Goal: Information Seeking & Learning: Learn about a topic

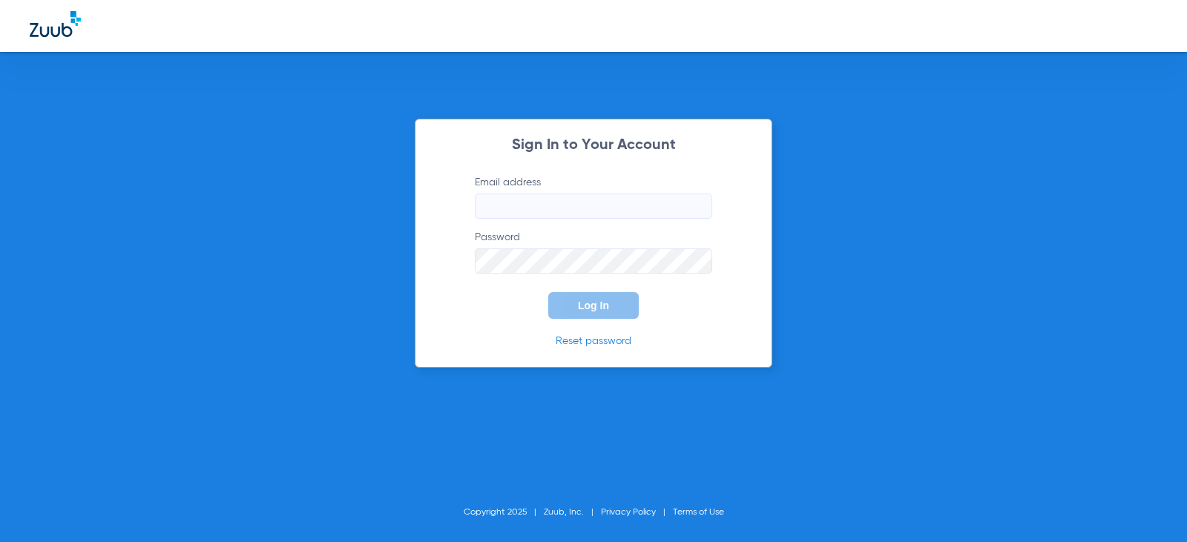
click at [511, 201] on input "Email address" at bounding box center [593, 206] width 237 height 25
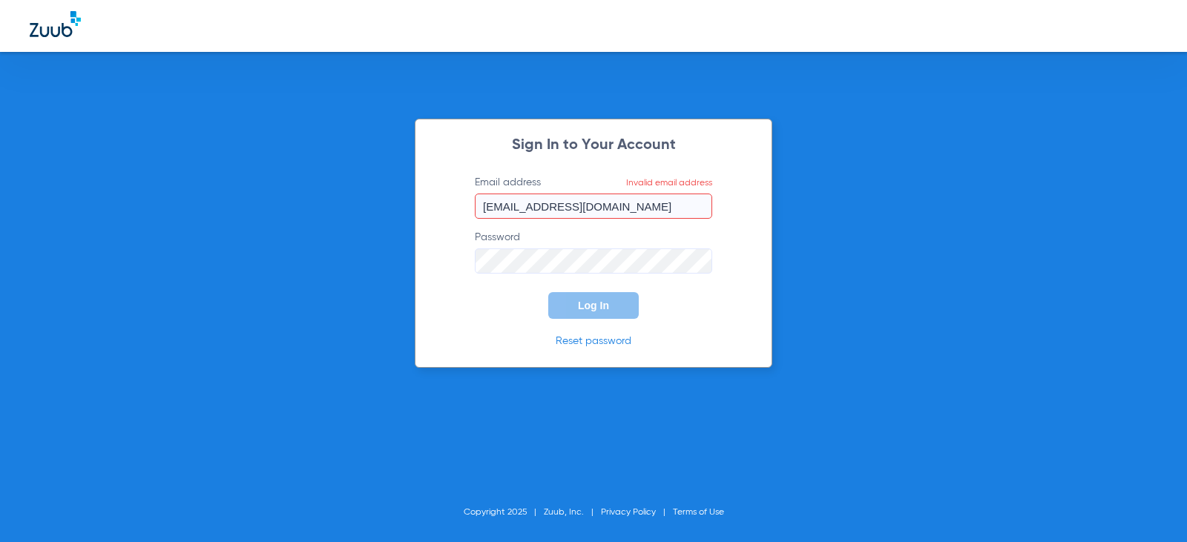
type input "[EMAIL_ADDRESS][DOMAIN_NAME]"
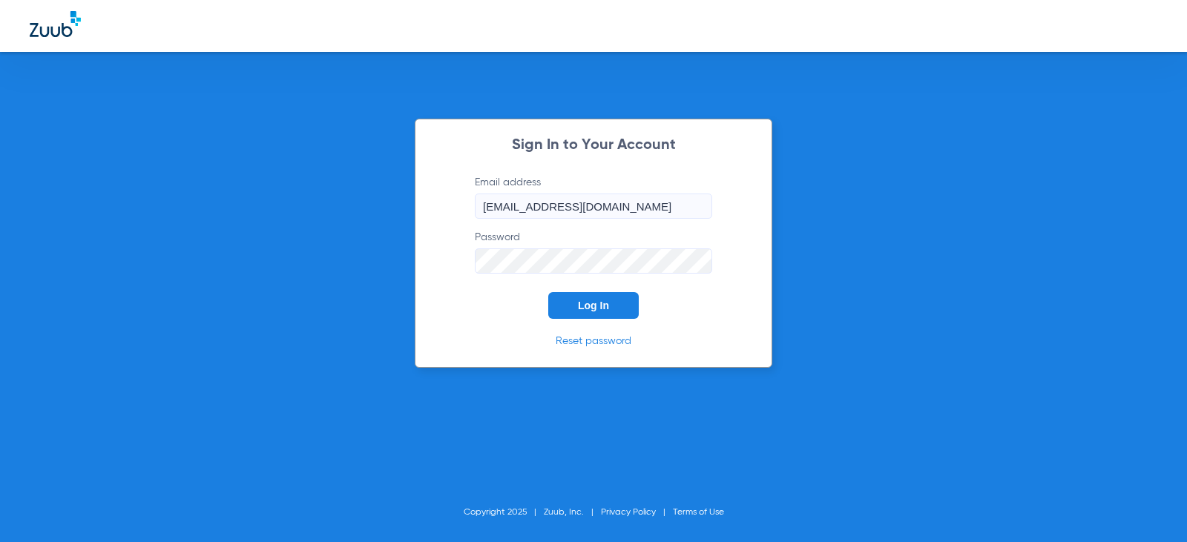
click at [548, 292] on button "Log In" at bounding box center [593, 305] width 90 height 27
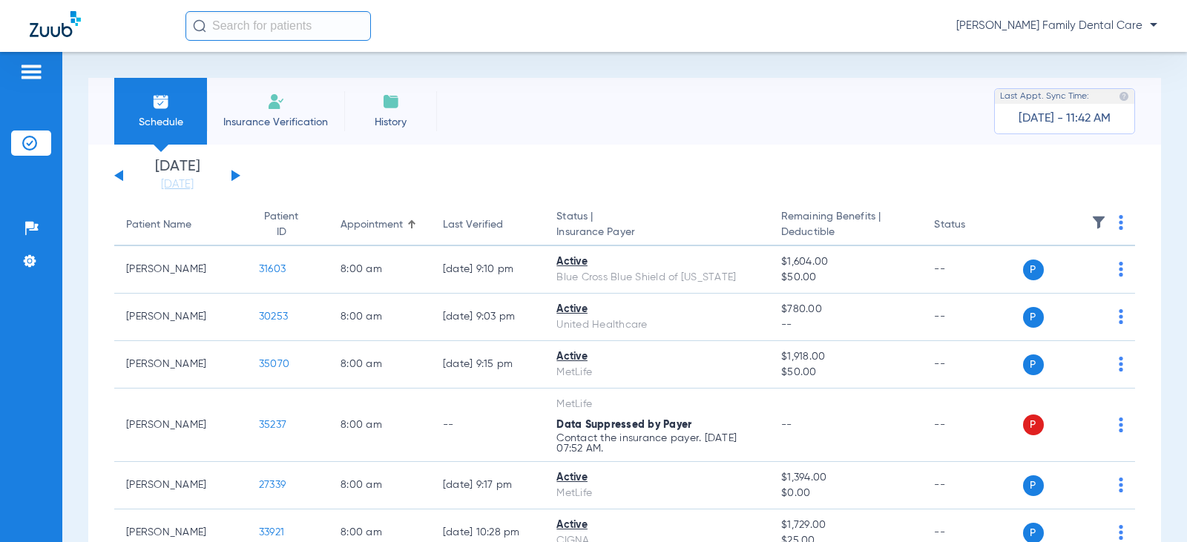
click at [234, 174] on button at bounding box center [235, 175] width 9 height 11
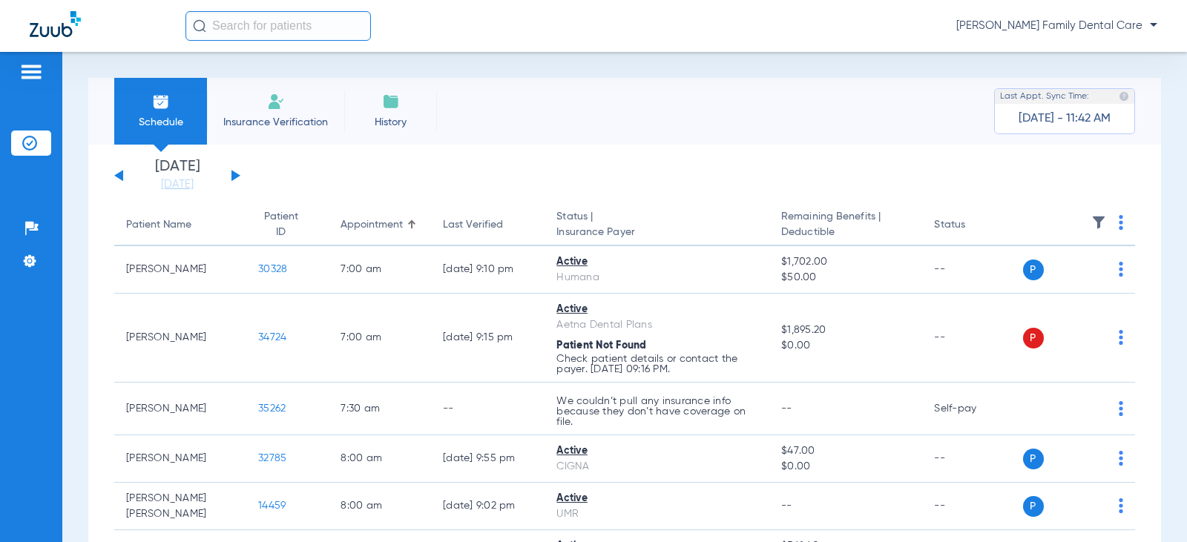
click at [234, 174] on button at bounding box center [235, 175] width 9 height 11
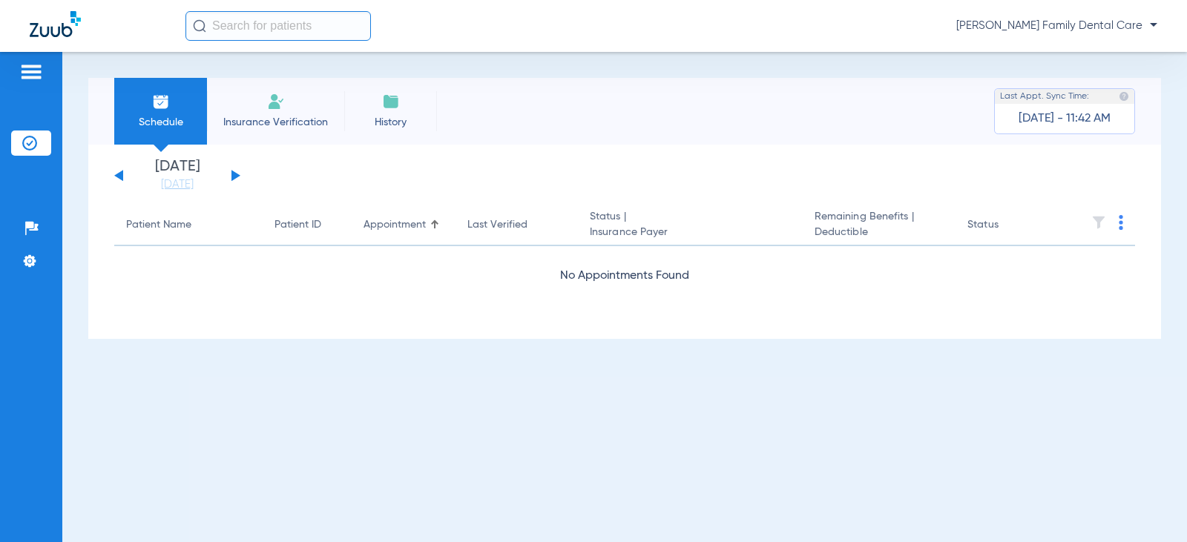
click at [234, 174] on button at bounding box center [235, 175] width 9 height 11
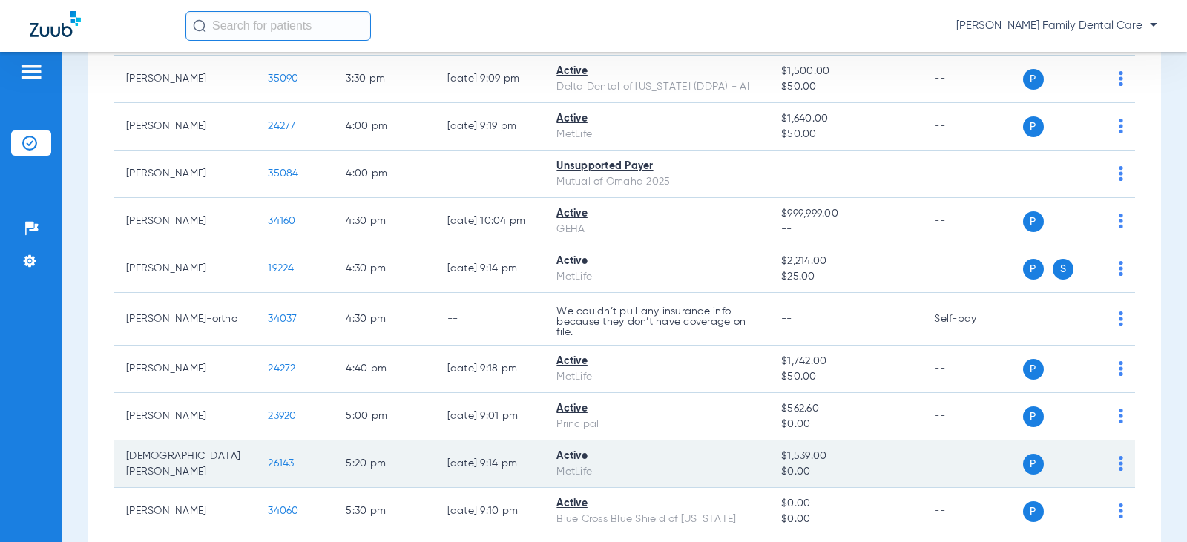
scroll to position [1928, 0]
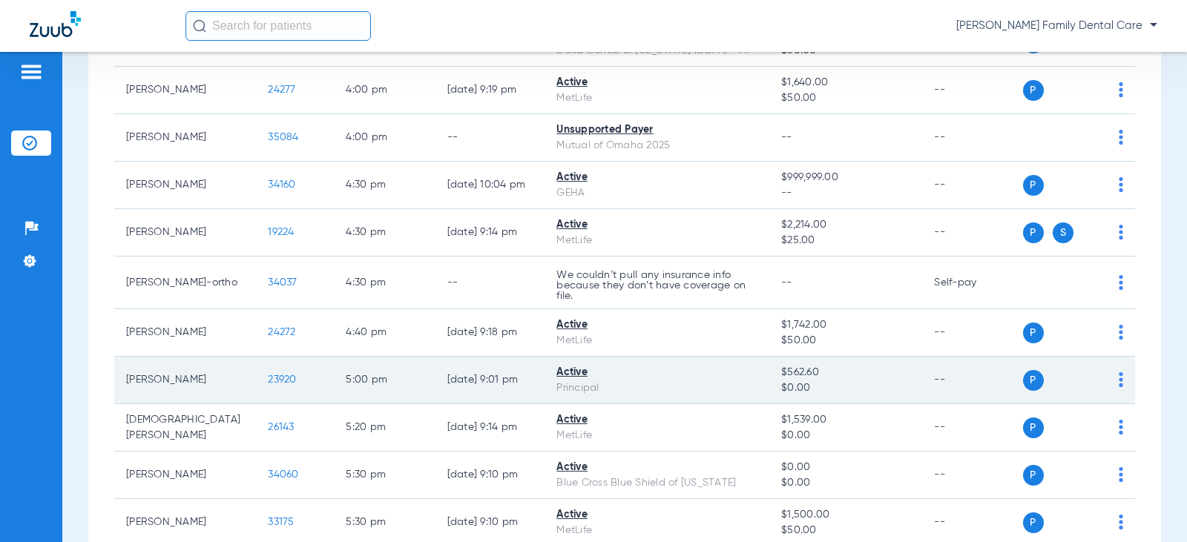
click at [268, 382] on span "23920" at bounding box center [282, 380] width 28 height 10
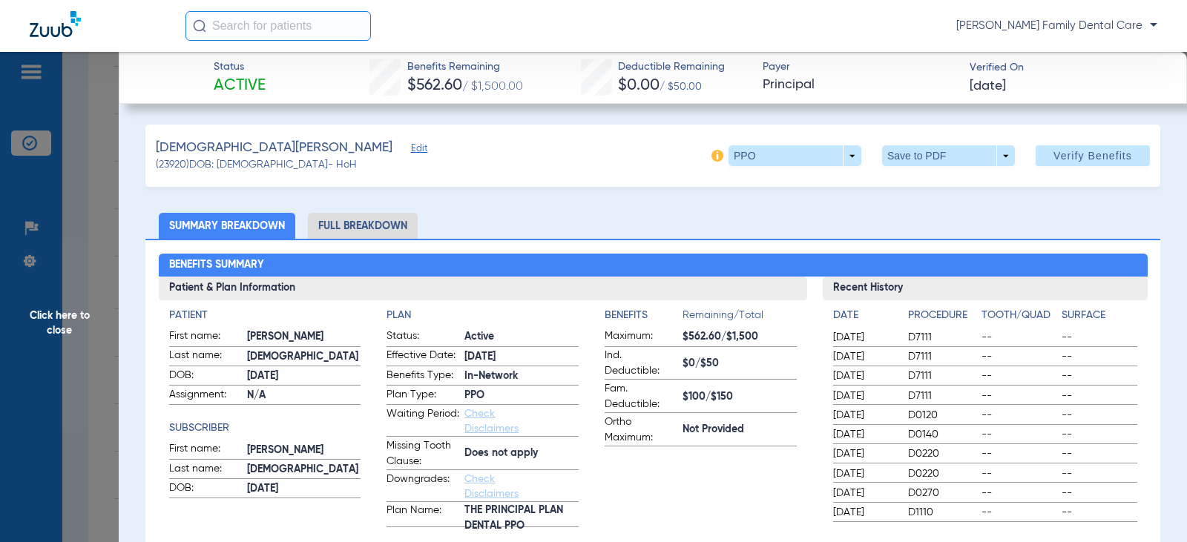
click at [364, 222] on li "Full Breakdown" at bounding box center [363, 226] width 110 height 26
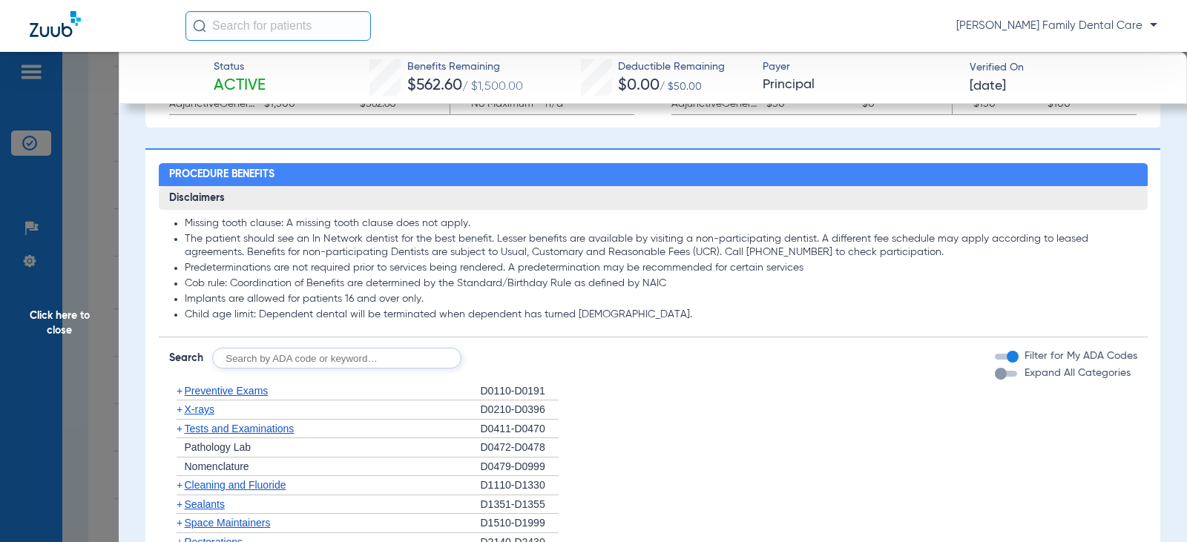
scroll to position [1187, 0]
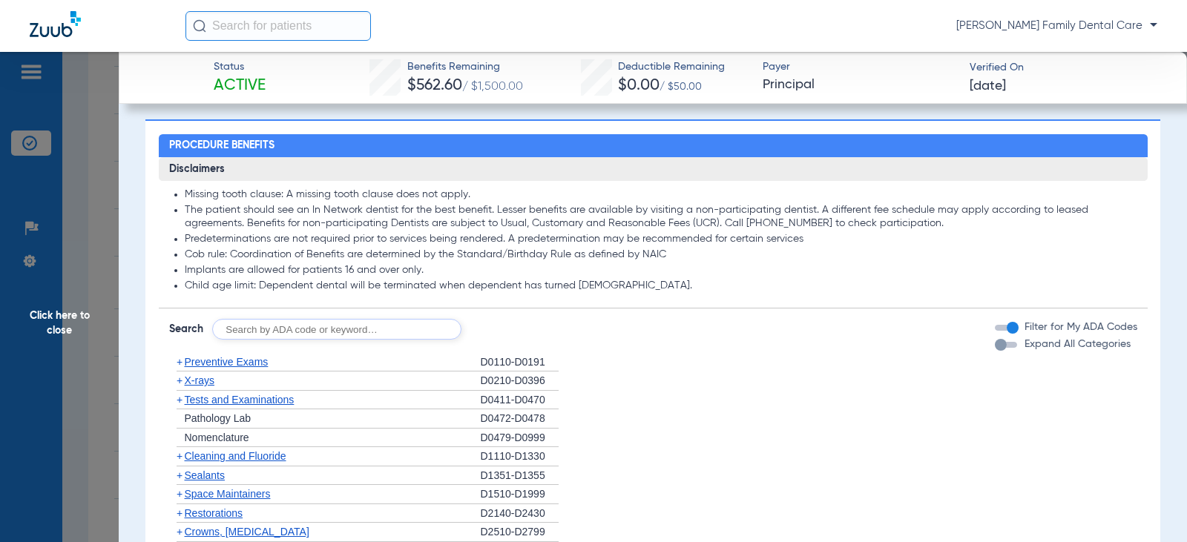
click at [181, 364] on span "+" at bounding box center [180, 362] width 6 height 12
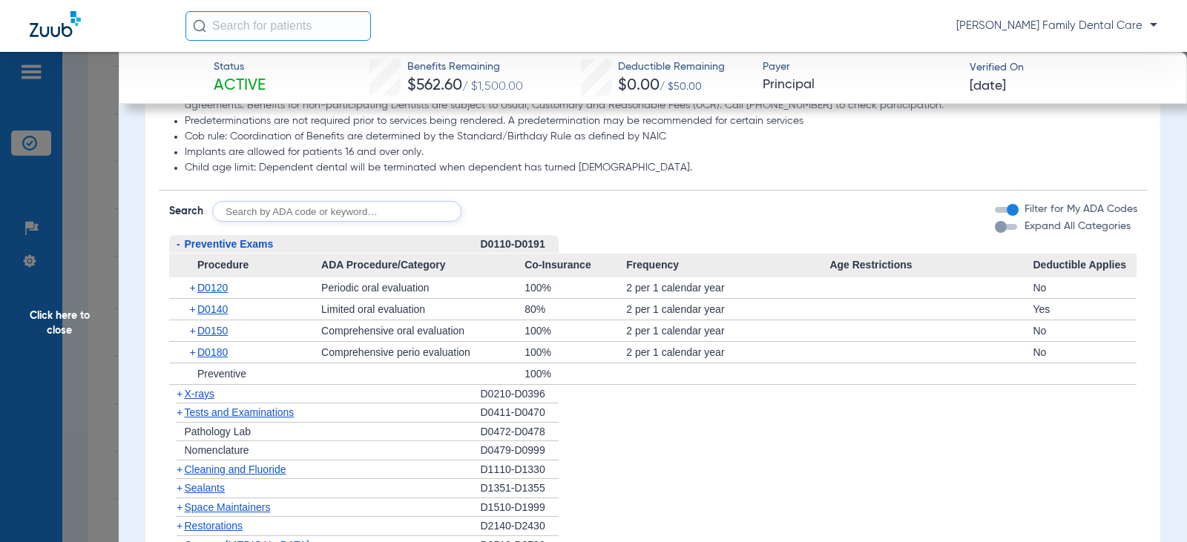
scroll to position [1335, 0]
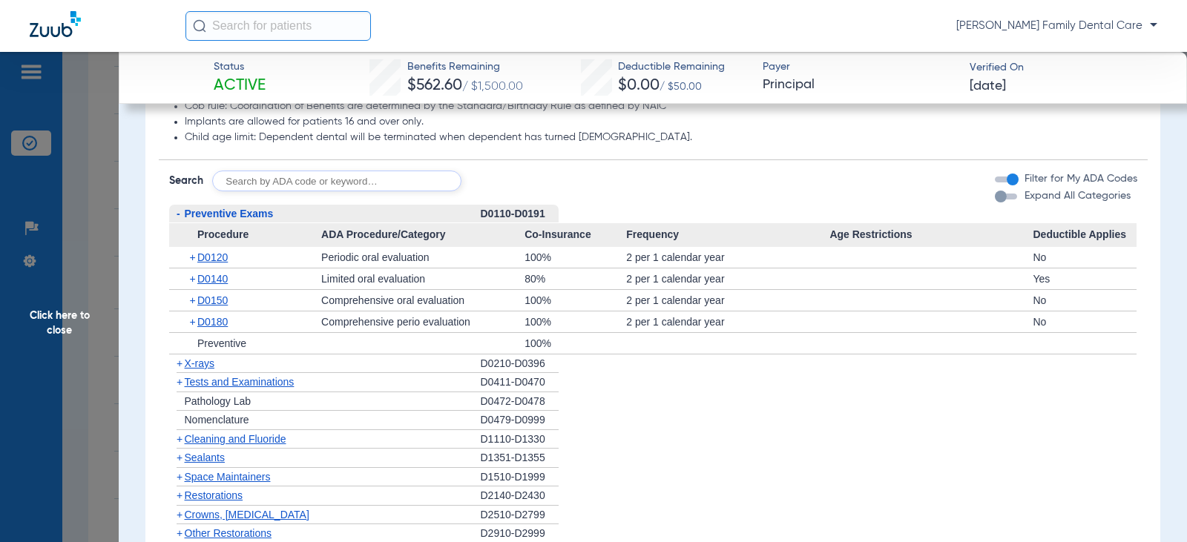
click at [179, 215] on span "-" at bounding box center [179, 214] width 4 height 12
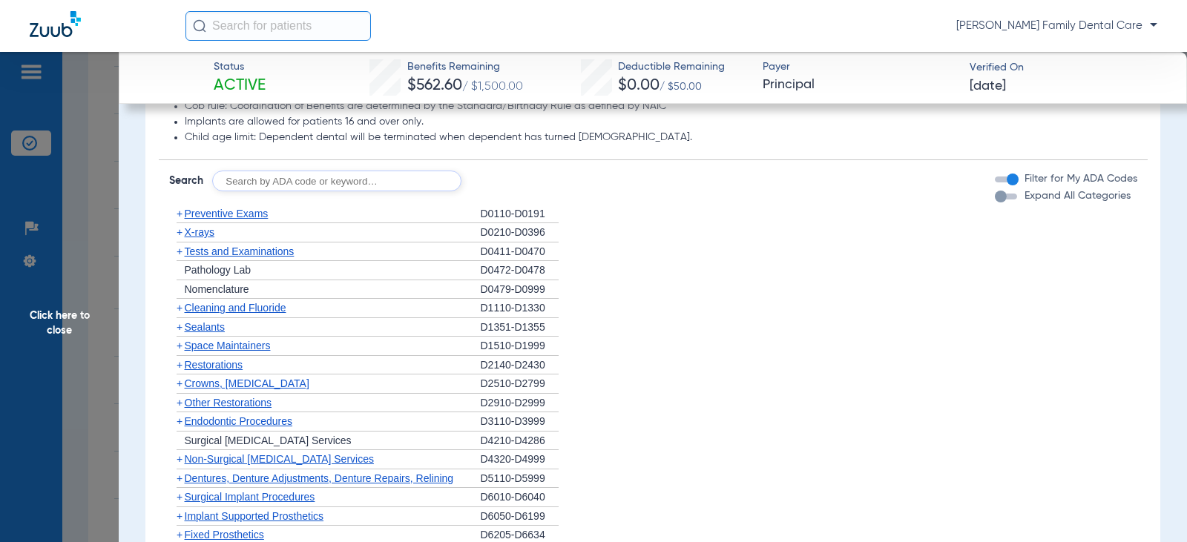
click at [179, 306] on span "+" at bounding box center [180, 308] width 6 height 12
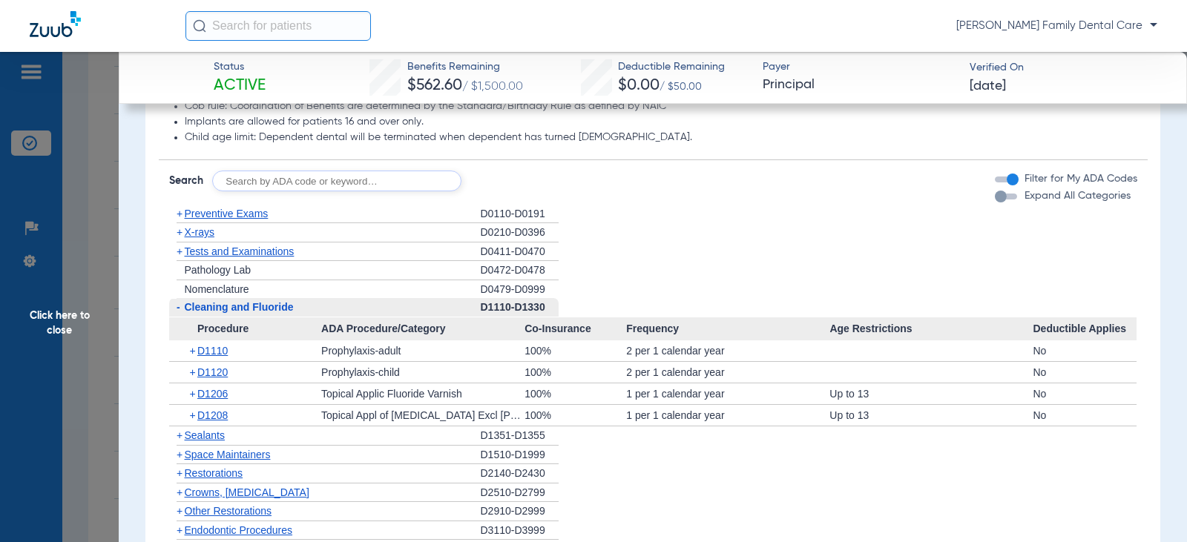
click at [179, 306] on span "-" at bounding box center [179, 307] width 4 height 12
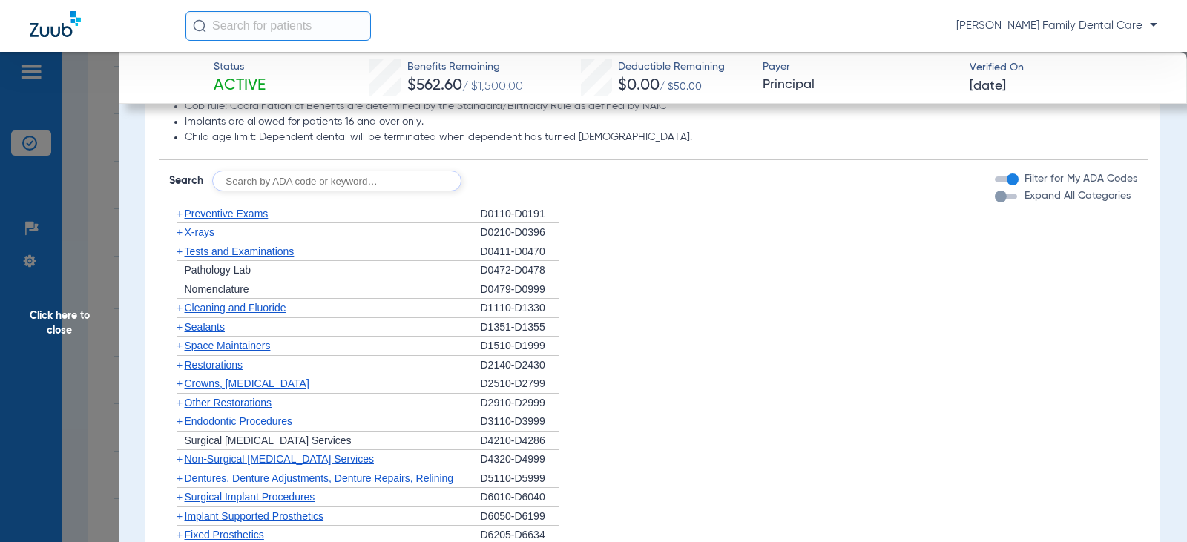
click at [179, 253] on span "+" at bounding box center [180, 251] width 6 height 12
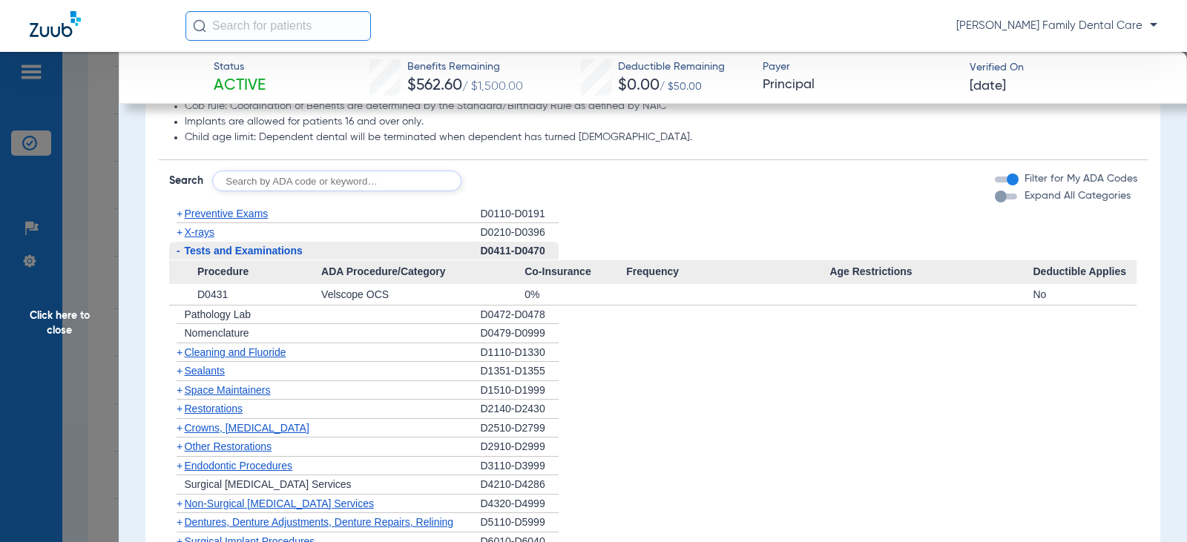
click at [179, 253] on span "-" at bounding box center [179, 251] width 4 height 12
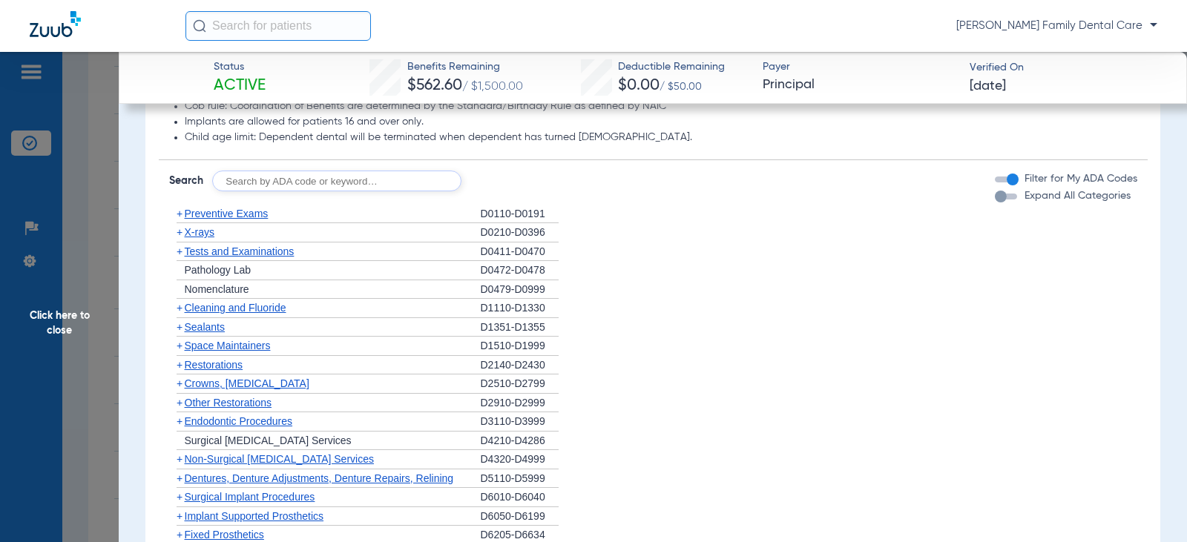
click at [179, 233] on span "+" at bounding box center [180, 232] width 6 height 12
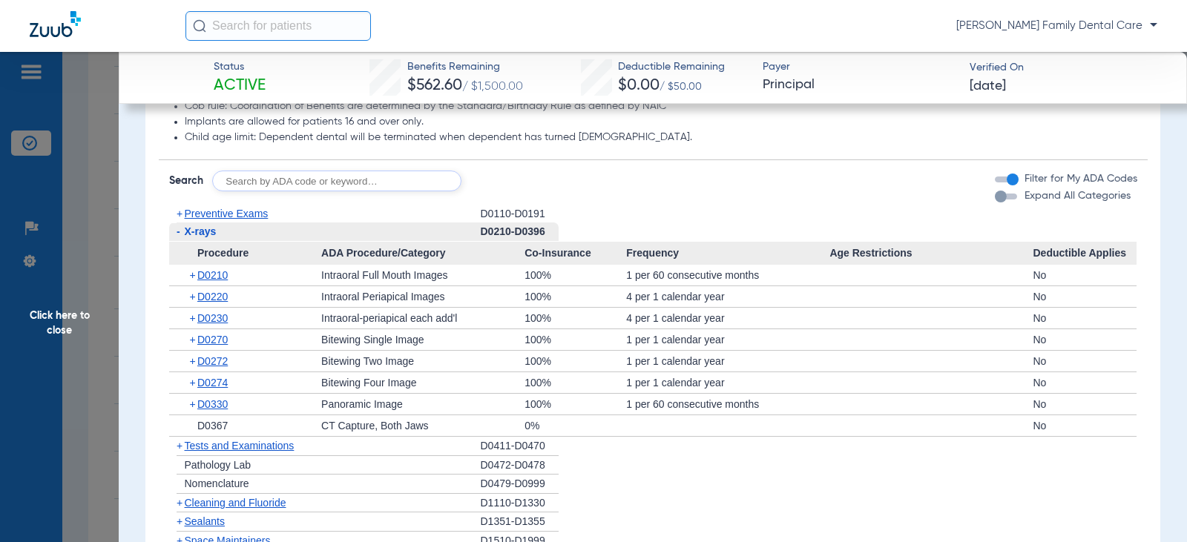
click at [179, 233] on span "-" at bounding box center [179, 231] width 4 height 12
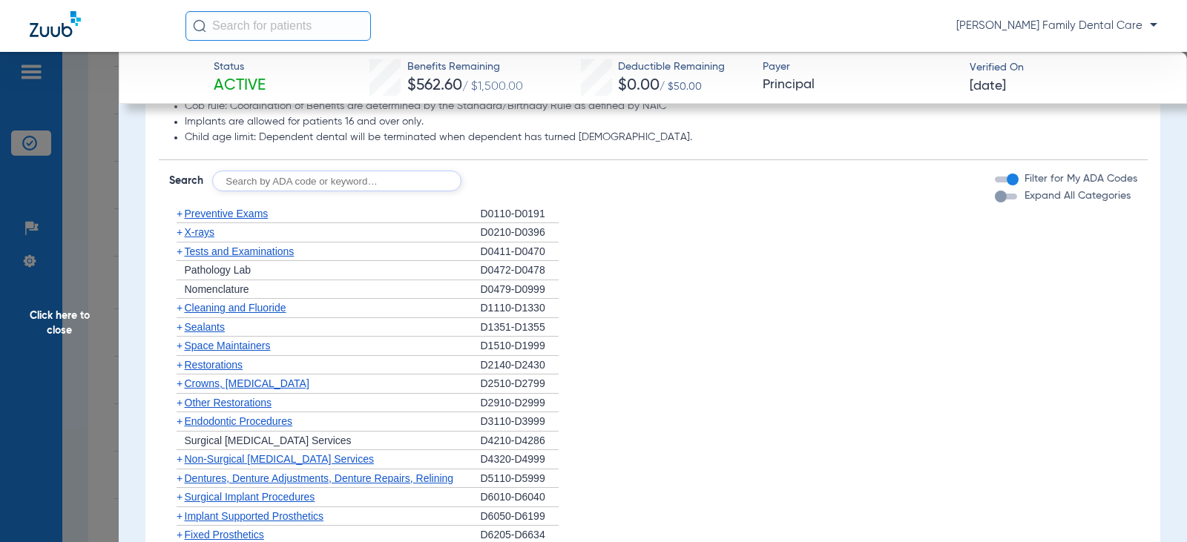
click at [181, 329] on span "+" at bounding box center [180, 327] width 6 height 12
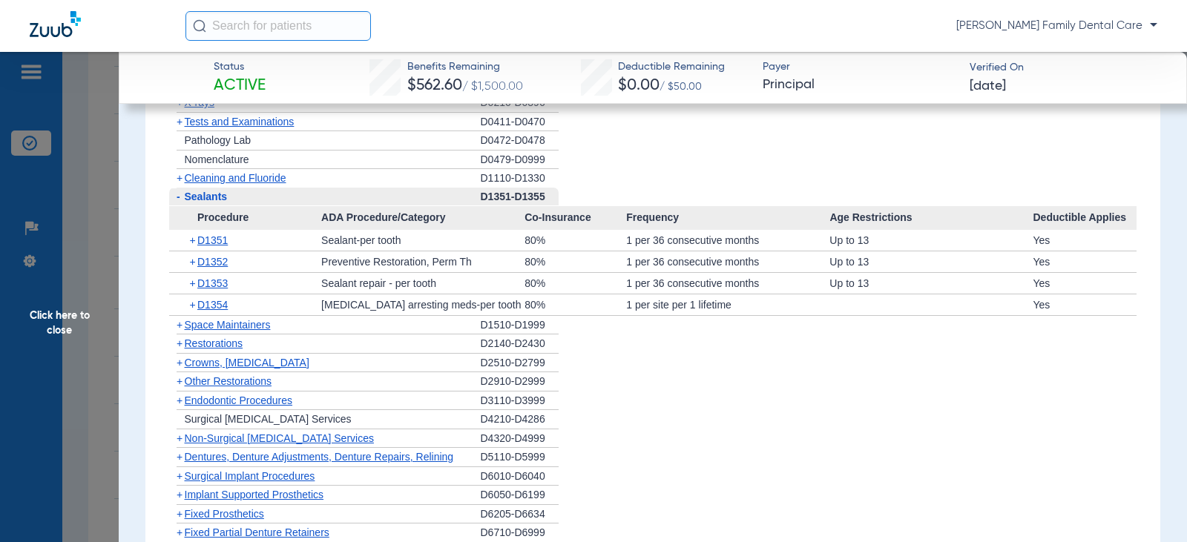
scroll to position [1483, 0]
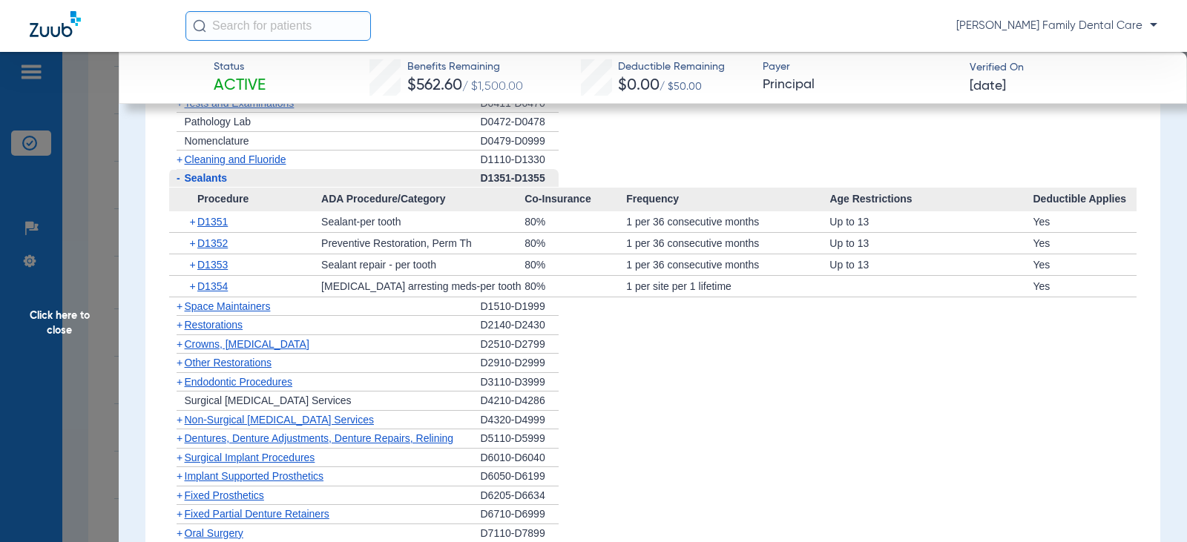
click at [177, 178] on span "-" at bounding box center [179, 178] width 4 height 12
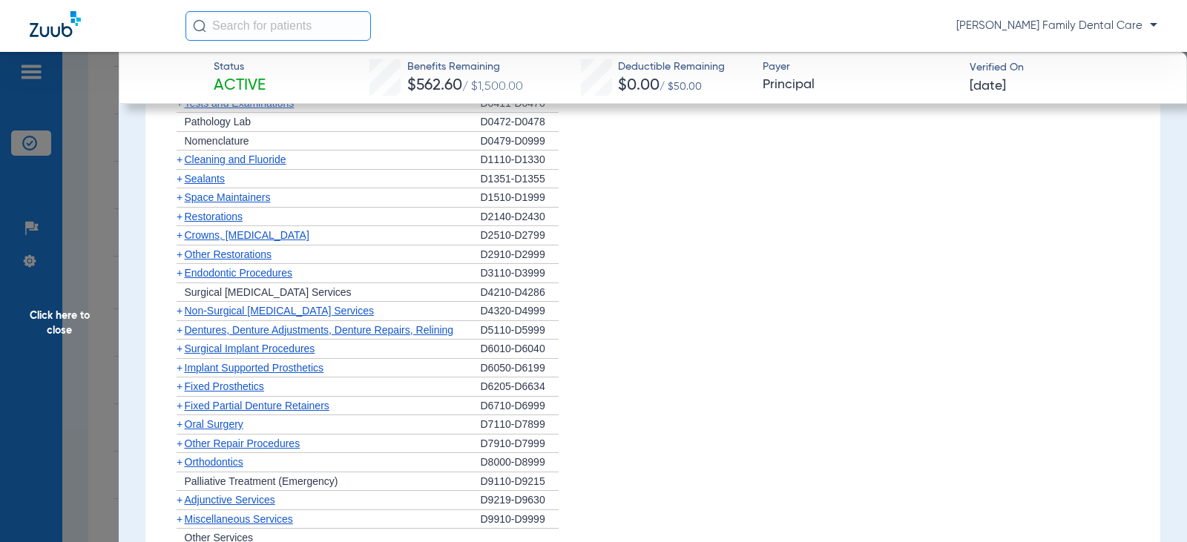
click at [180, 236] on span "+" at bounding box center [180, 235] width 6 height 12
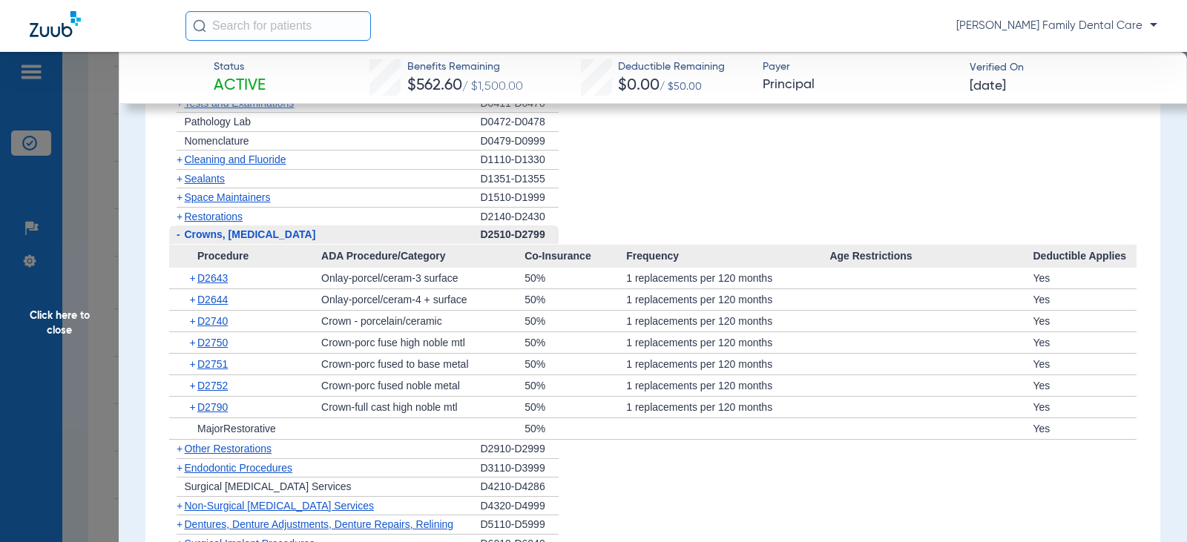
click at [180, 236] on span "-" at bounding box center [177, 234] width 16 height 19
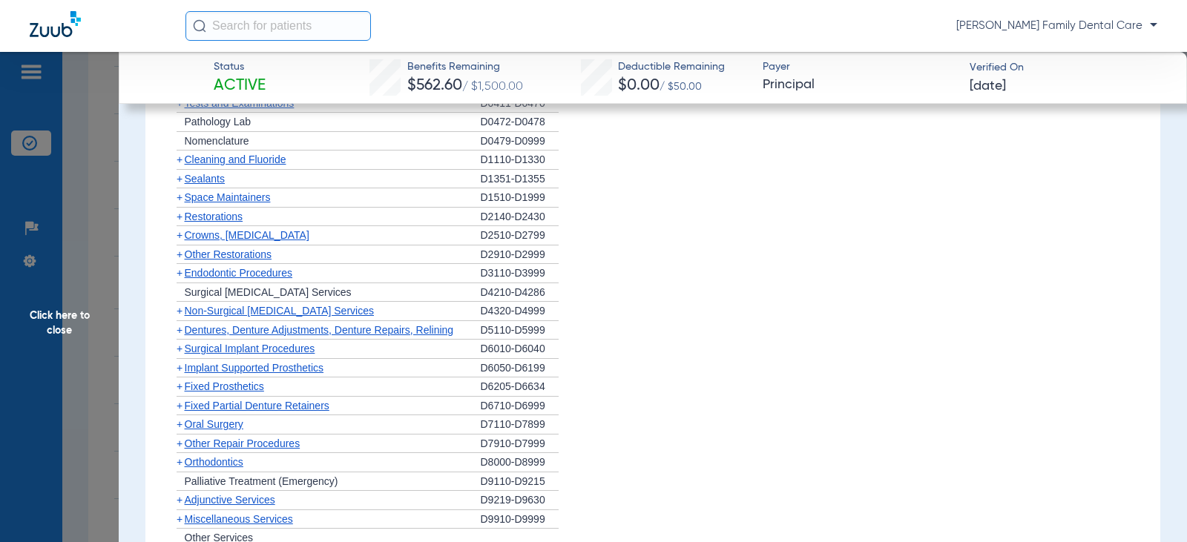
click at [180, 258] on span "+" at bounding box center [180, 254] width 6 height 12
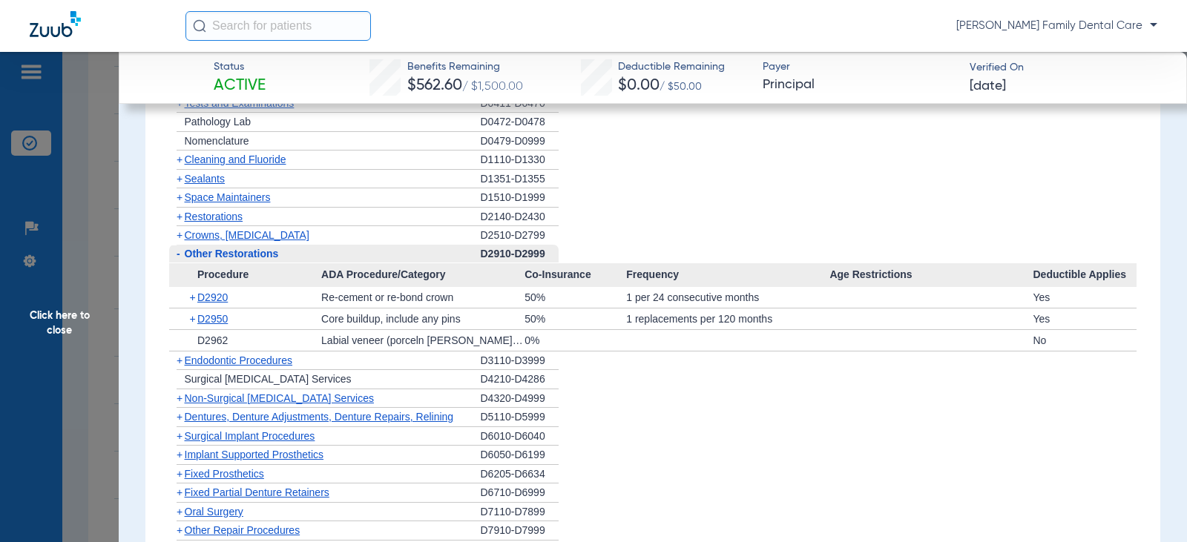
click at [177, 251] on span "-" at bounding box center [179, 254] width 4 height 12
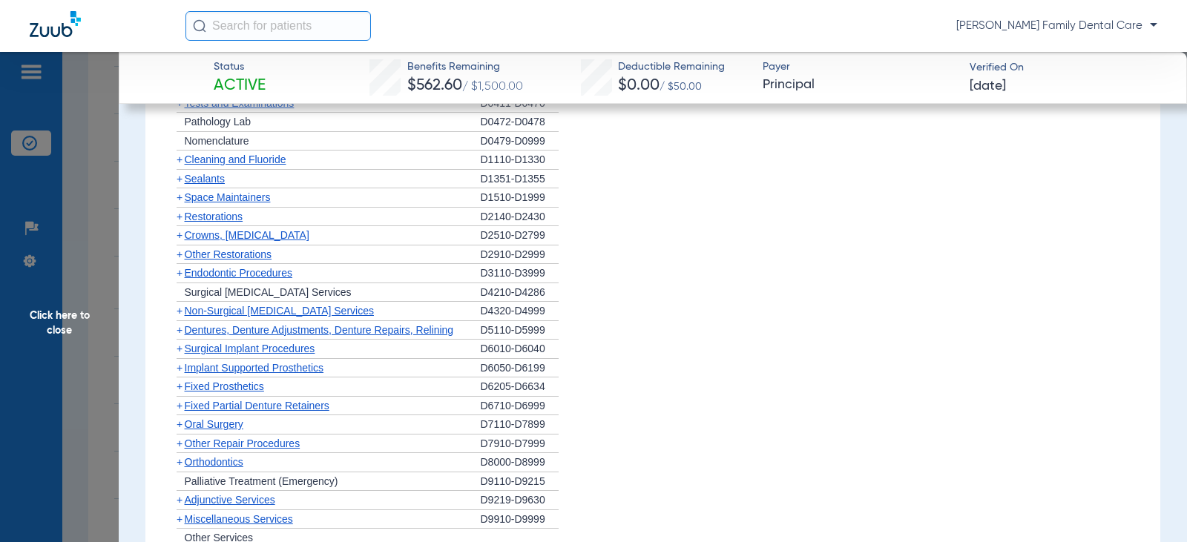
click at [179, 274] on span "+" at bounding box center [180, 273] width 6 height 12
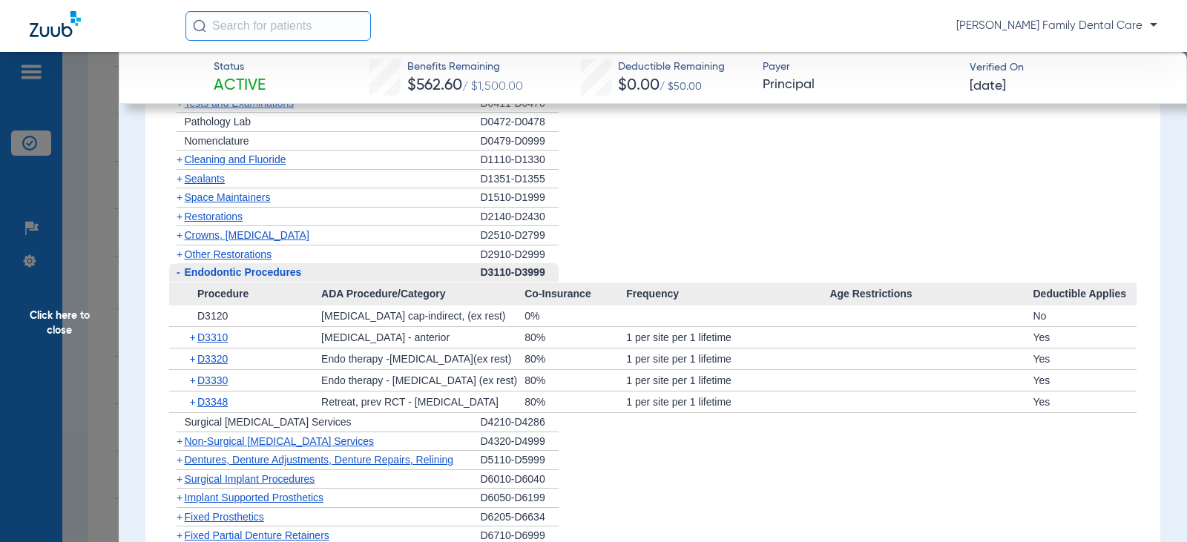
click at [179, 274] on span "-" at bounding box center [179, 272] width 4 height 12
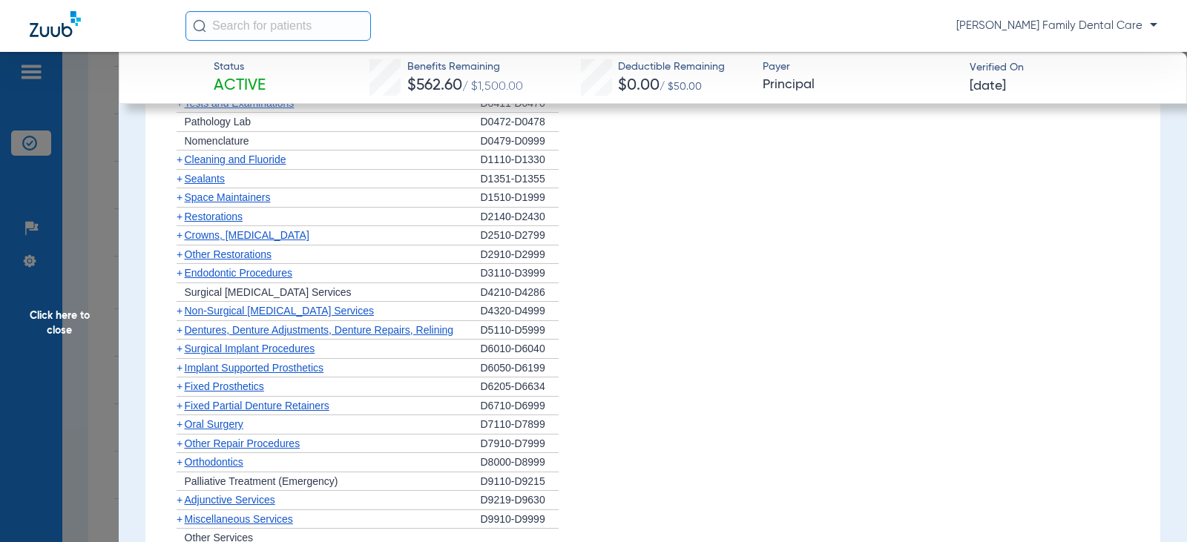
click at [179, 312] on span "+" at bounding box center [180, 311] width 6 height 12
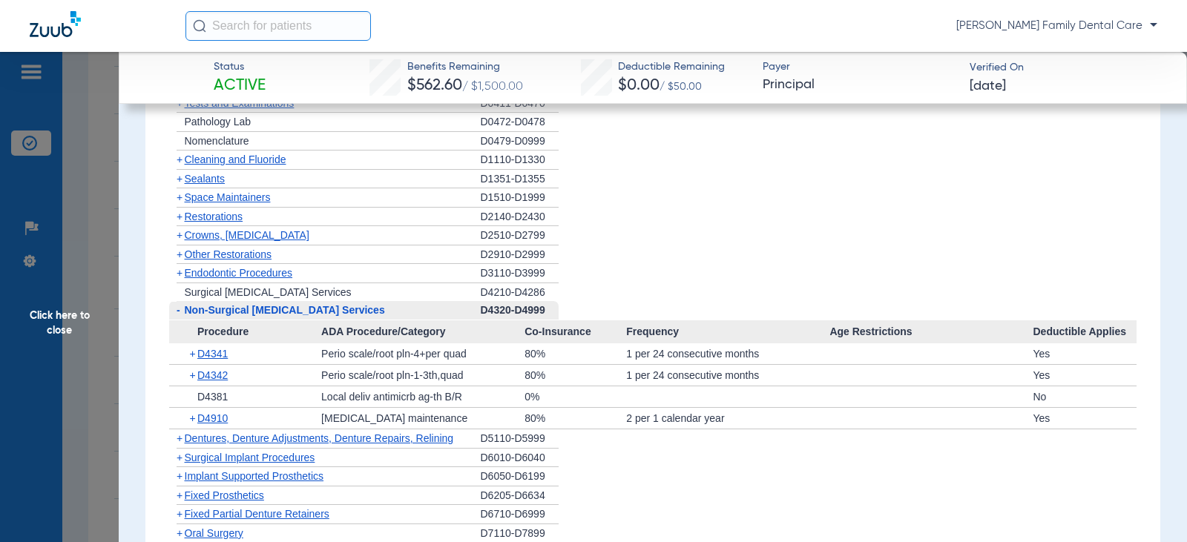
click at [177, 310] on span "-" at bounding box center [179, 310] width 4 height 12
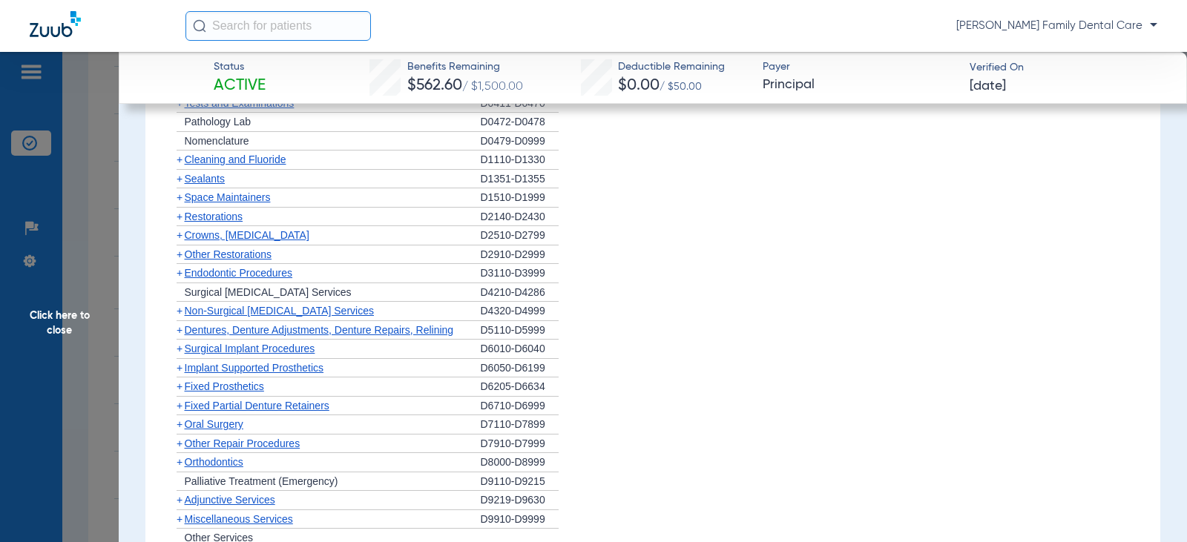
click at [179, 332] on span "+" at bounding box center [180, 330] width 6 height 12
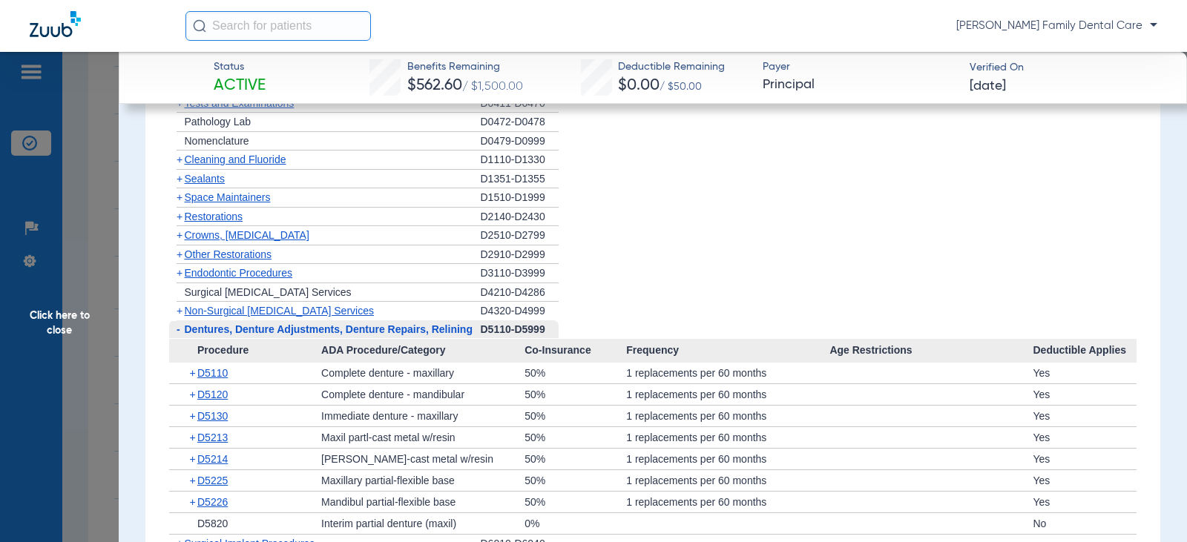
click at [179, 332] on span "-" at bounding box center [179, 329] width 4 height 12
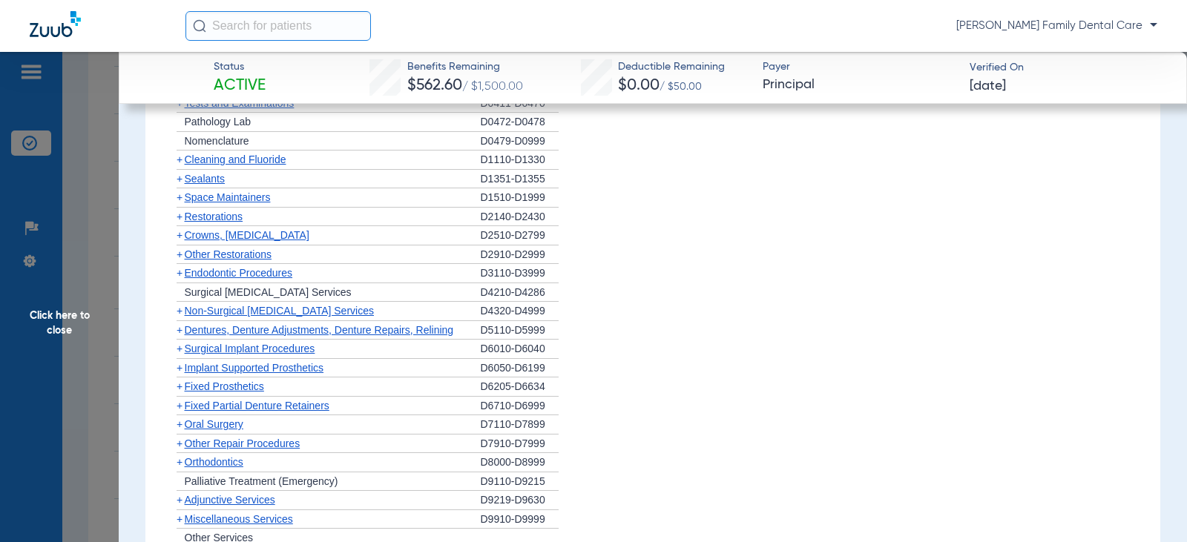
click at [179, 346] on span "+" at bounding box center [180, 349] width 6 height 12
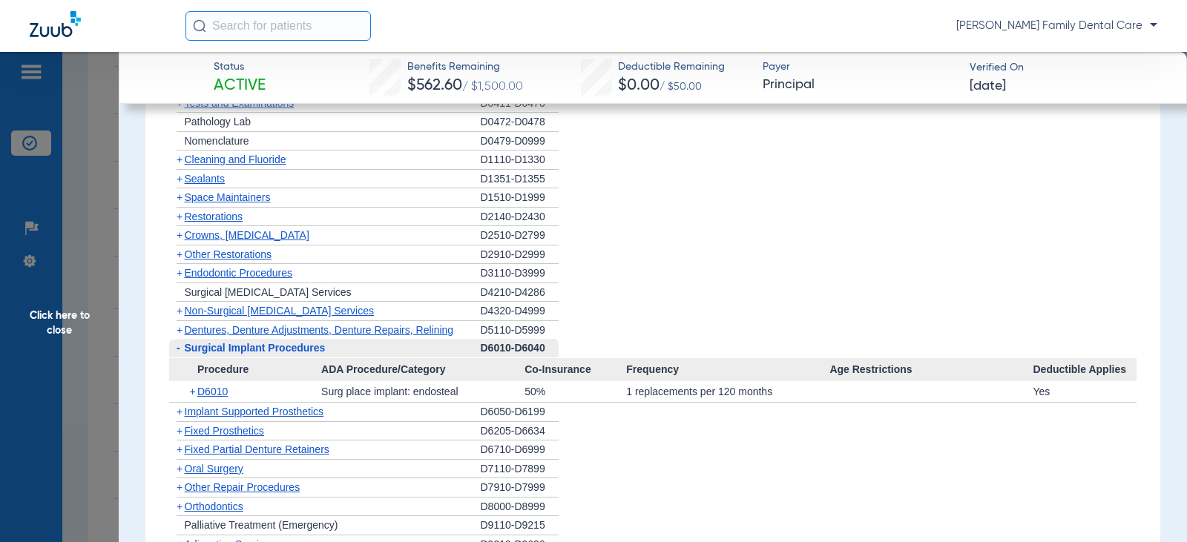
click at [179, 346] on span "-" at bounding box center [179, 348] width 4 height 12
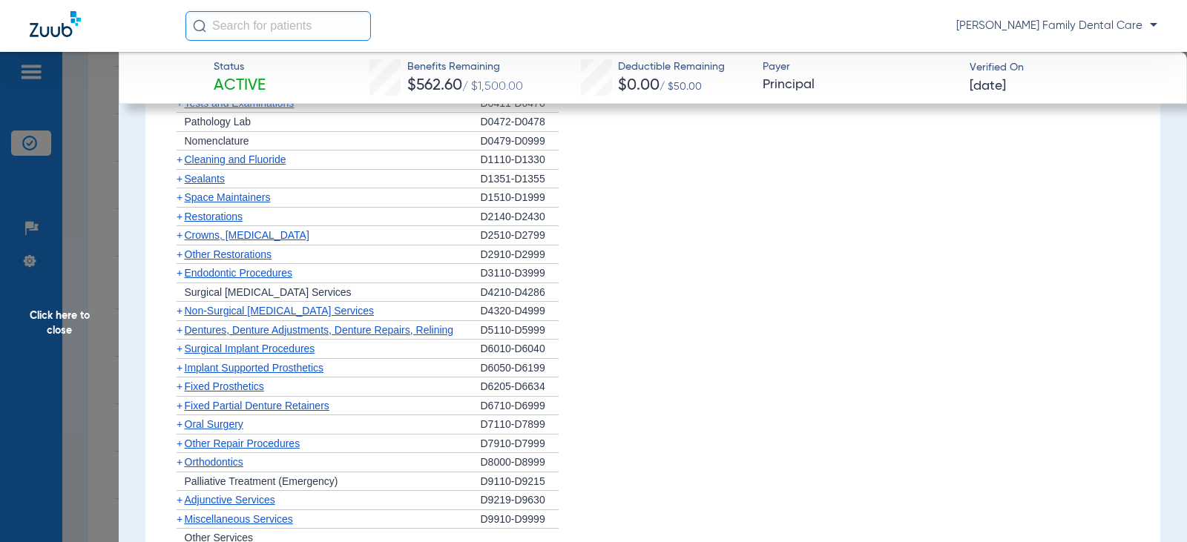
click at [179, 369] on span "+" at bounding box center [180, 368] width 6 height 12
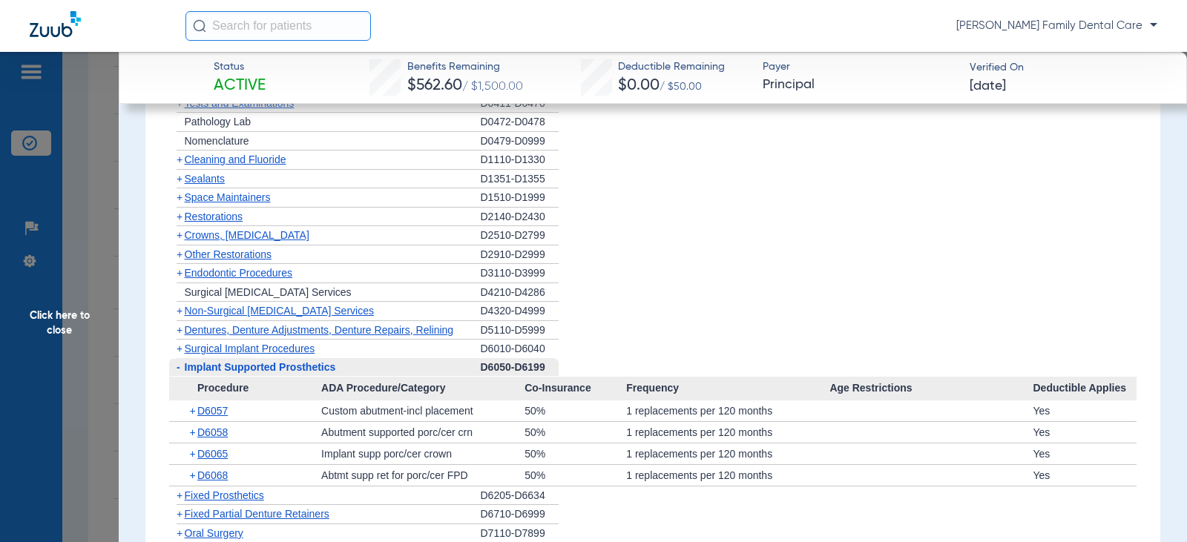
click at [179, 369] on span "-" at bounding box center [179, 367] width 4 height 12
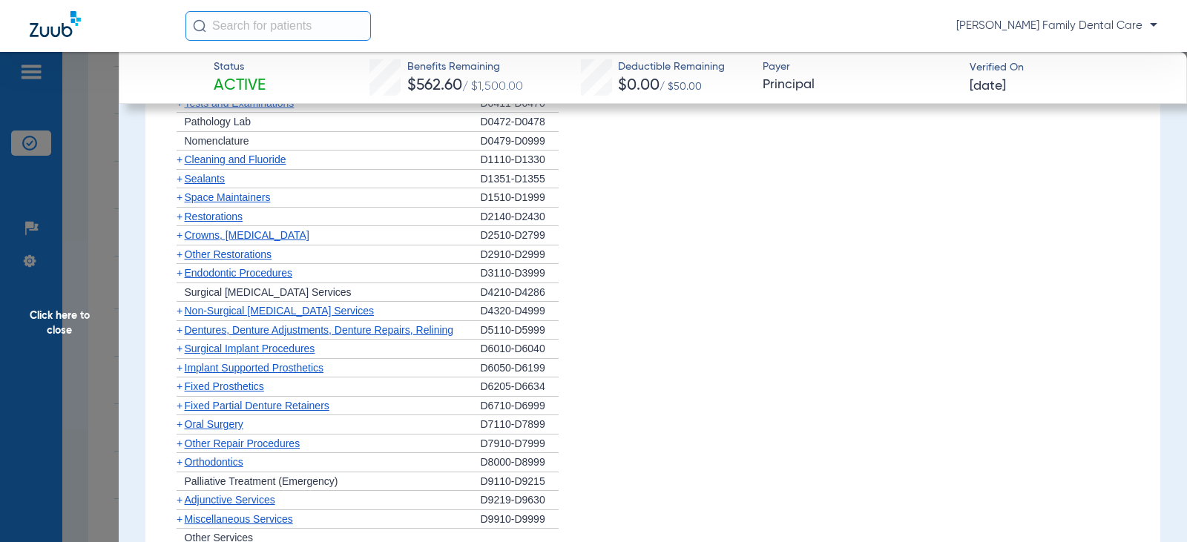
click at [178, 384] on span "+" at bounding box center [180, 386] width 6 height 12
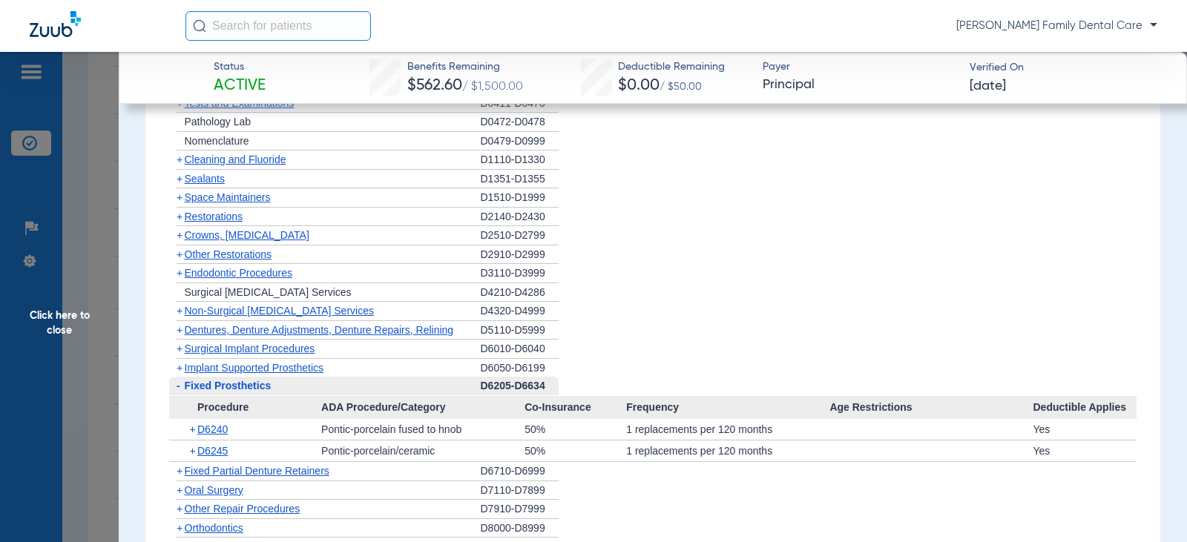
click at [178, 384] on span "-" at bounding box center [179, 386] width 4 height 12
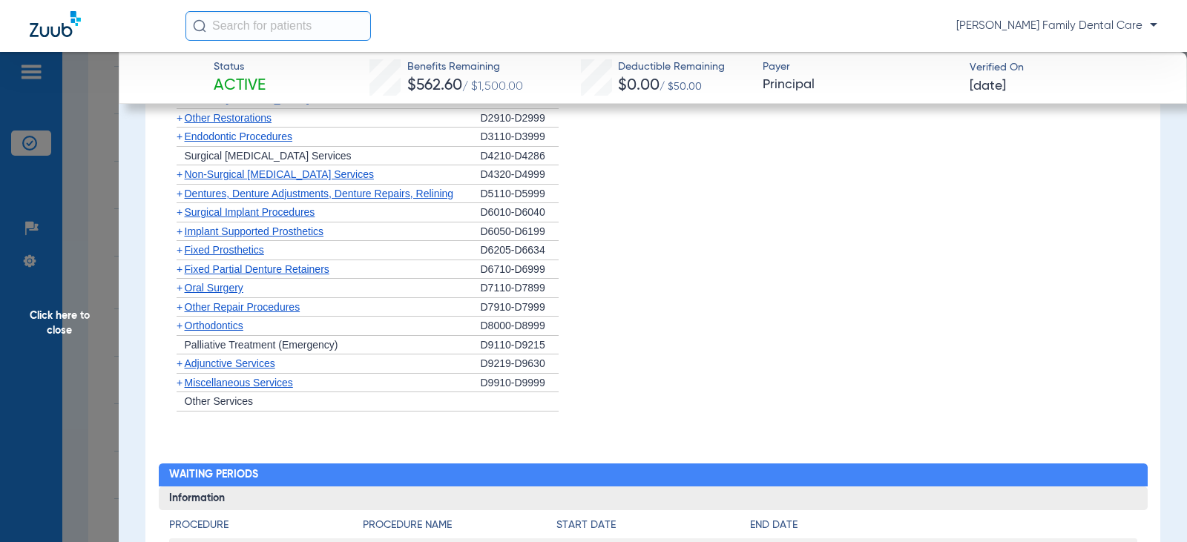
scroll to position [1632, 0]
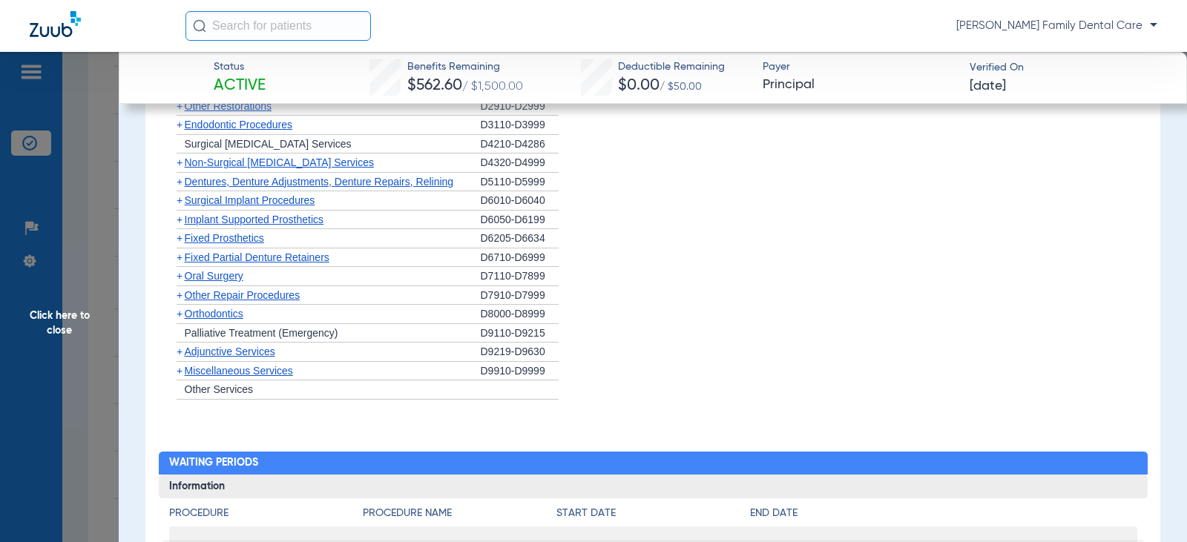
click at [180, 260] on span "+" at bounding box center [180, 257] width 6 height 12
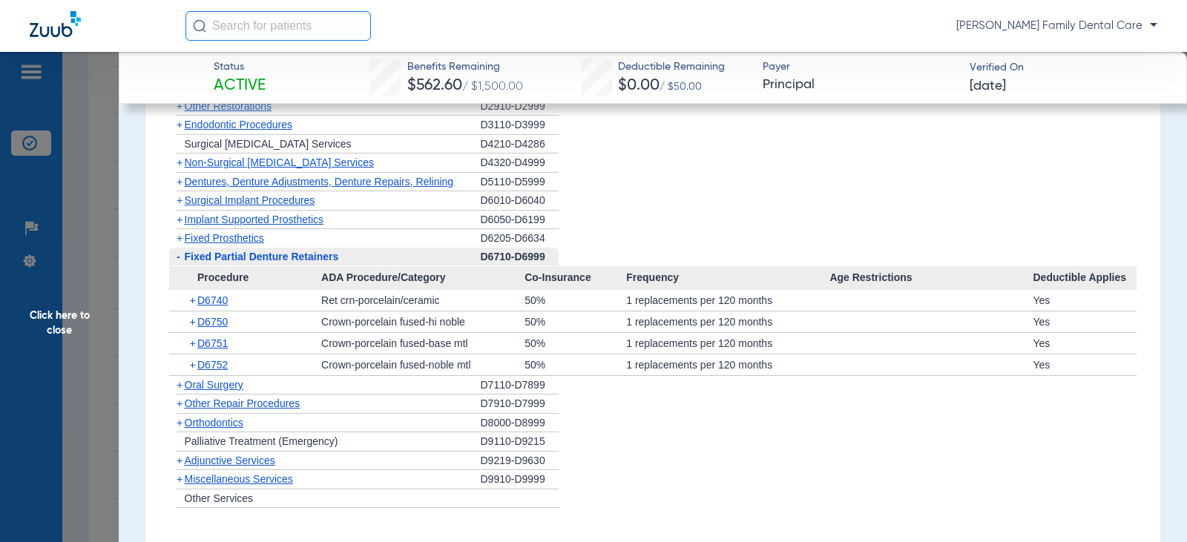
click at [180, 260] on span "-" at bounding box center [177, 257] width 16 height 19
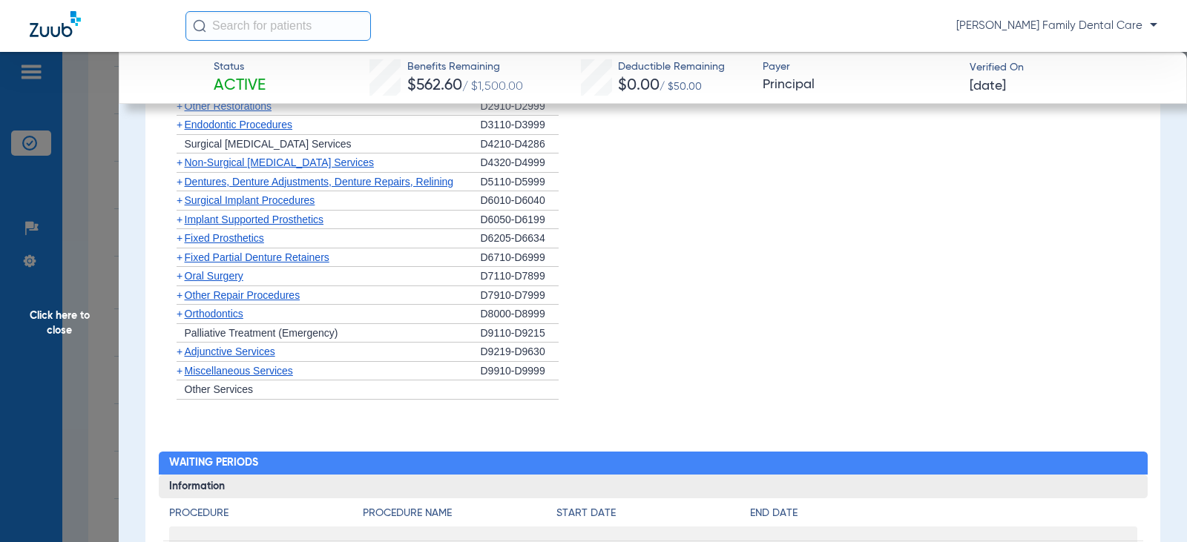
click at [180, 278] on span "+" at bounding box center [180, 276] width 6 height 12
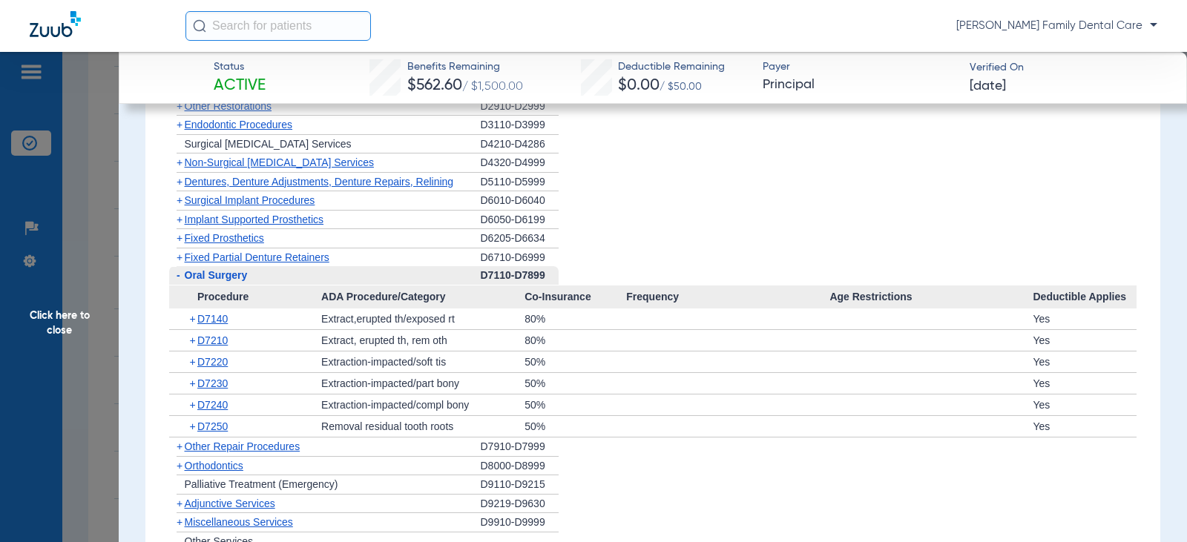
click at [177, 274] on span "-" at bounding box center [179, 275] width 4 height 12
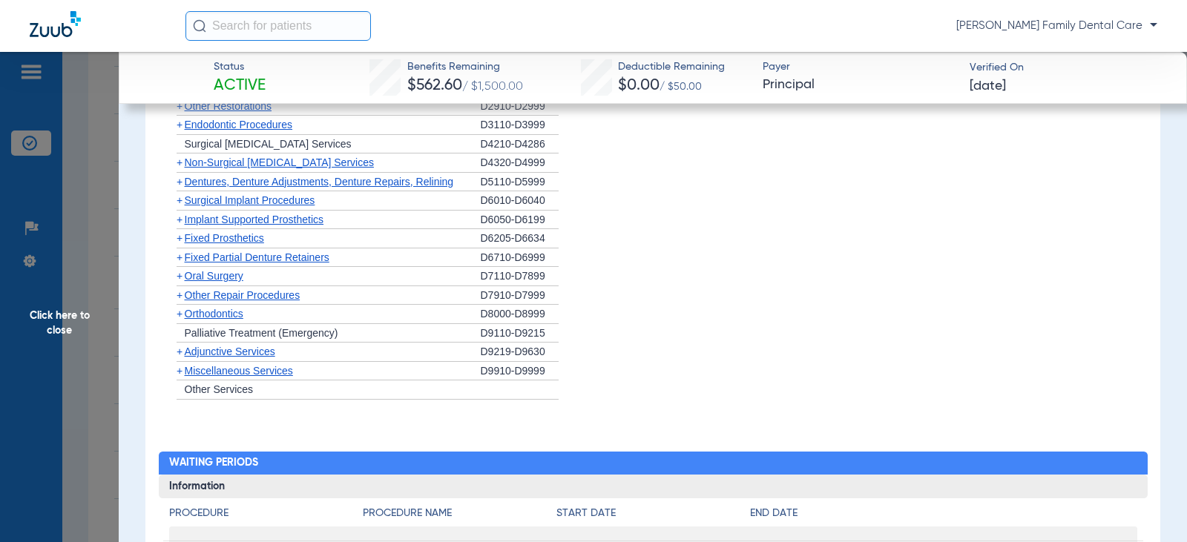
click at [178, 320] on span "+" at bounding box center [180, 314] width 6 height 12
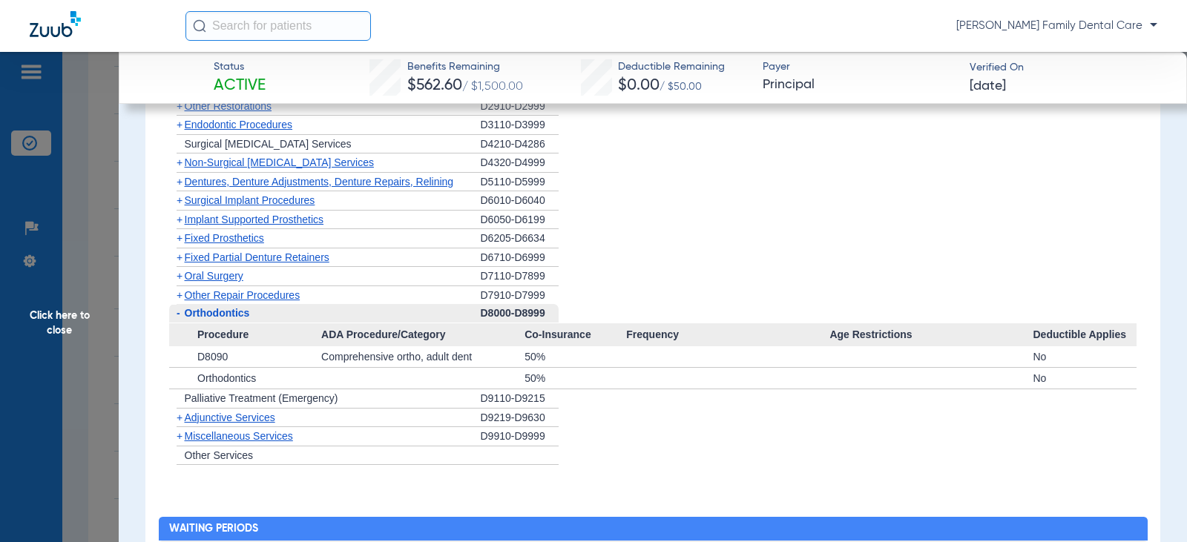
click at [179, 314] on span "-" at bounding box center [179, 313] width 4 height 12
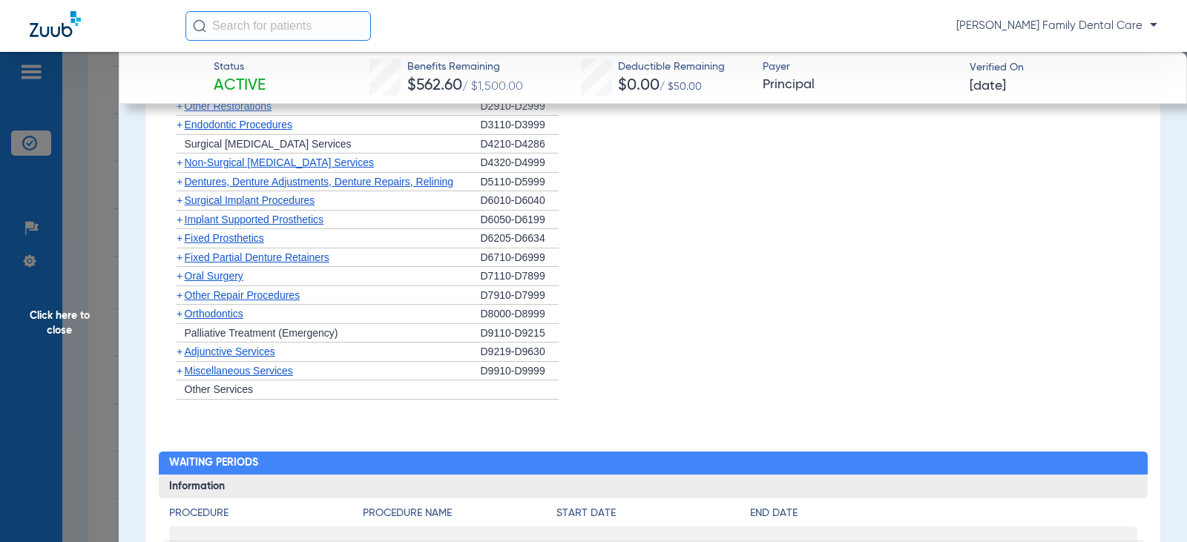
click at [181, 354] on span "+" at bounding box center [180, 352] width 6 height 12
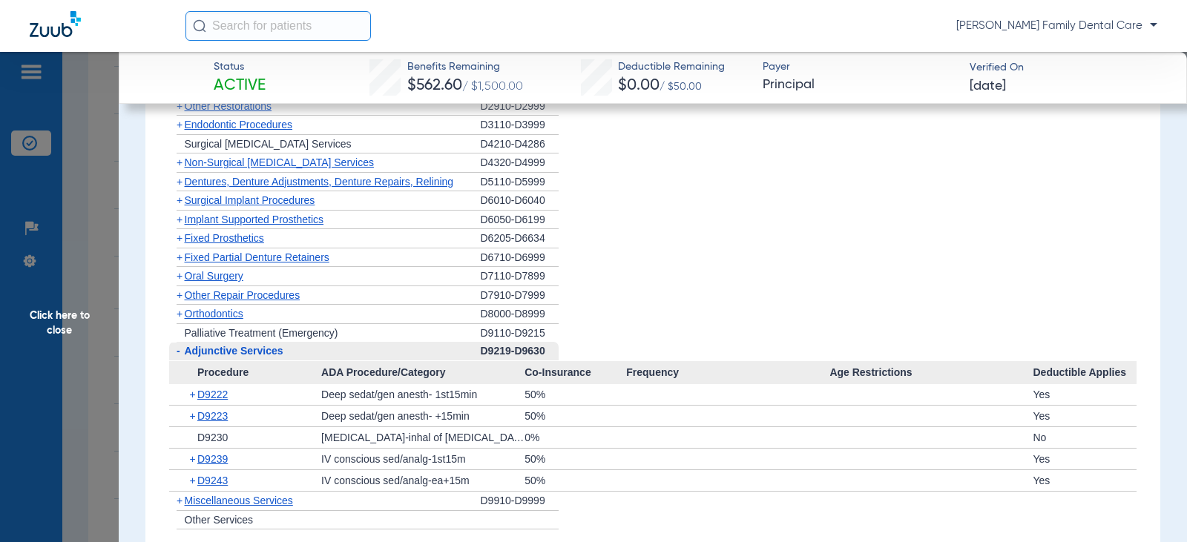
click at [179, 349] on span "-" at bounding box center [179, 351] width 4 height 12
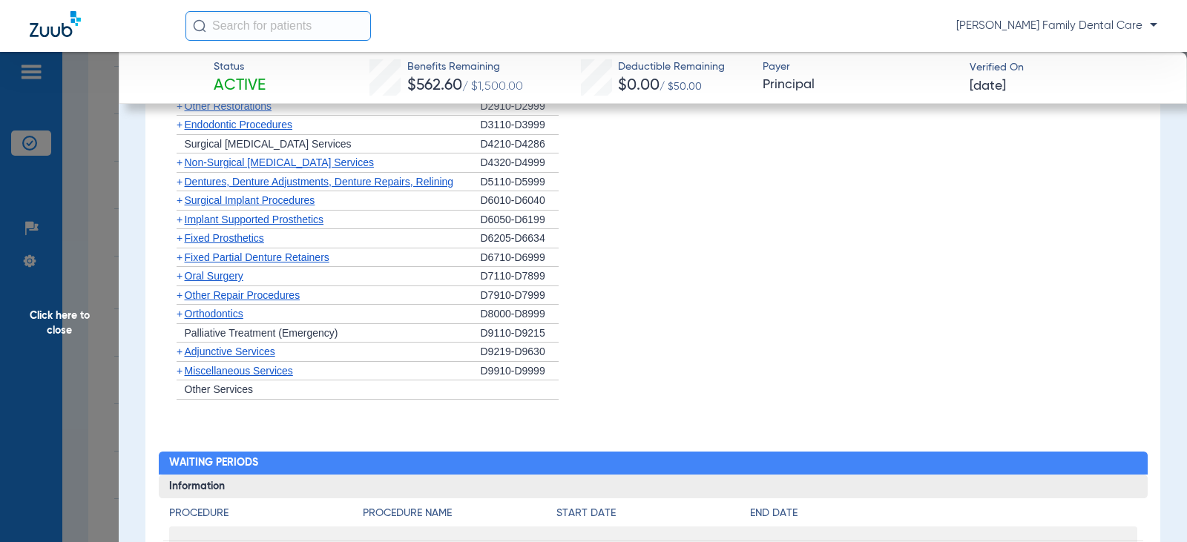
click at [179, 372] on span "+" at bounding box center [180, 371] width 6 height 12
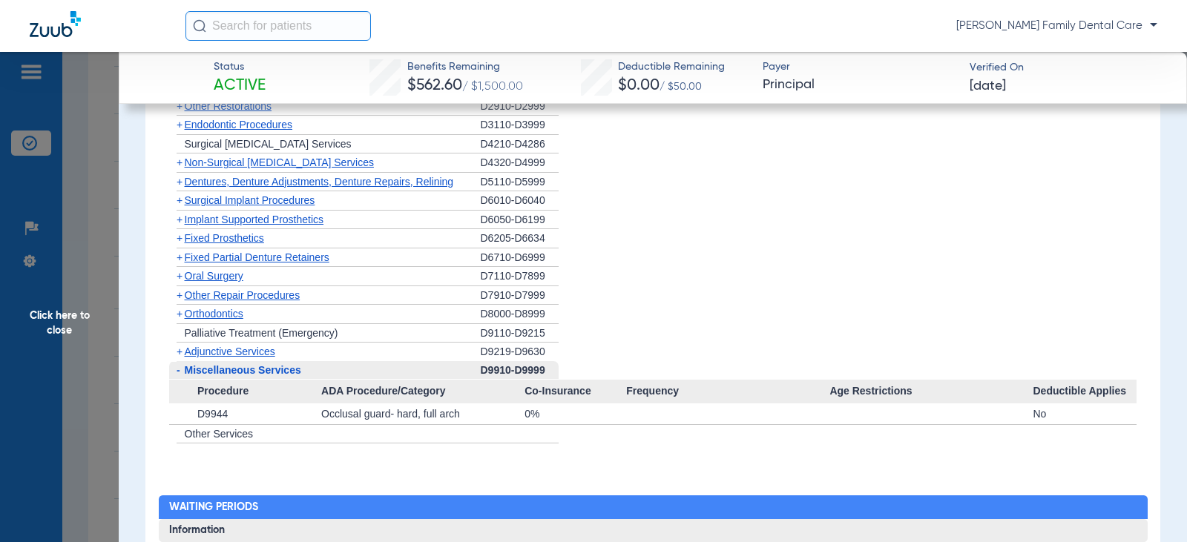
click at [42, 322] on span "Click here to close" at bounding box center [59, 323] width 119 height 542
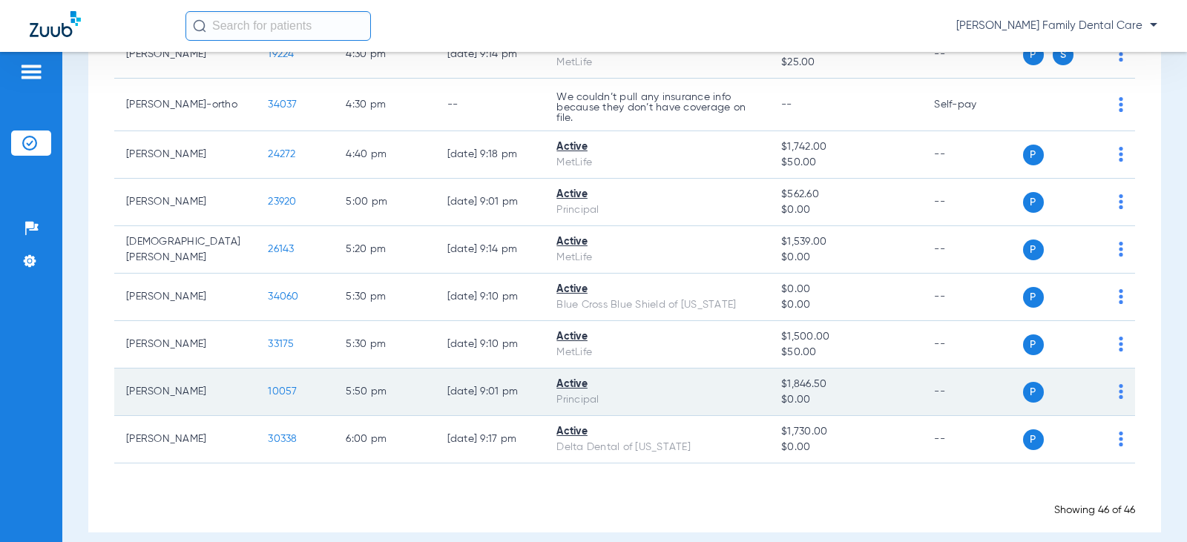
scroll to position [2122, 0]
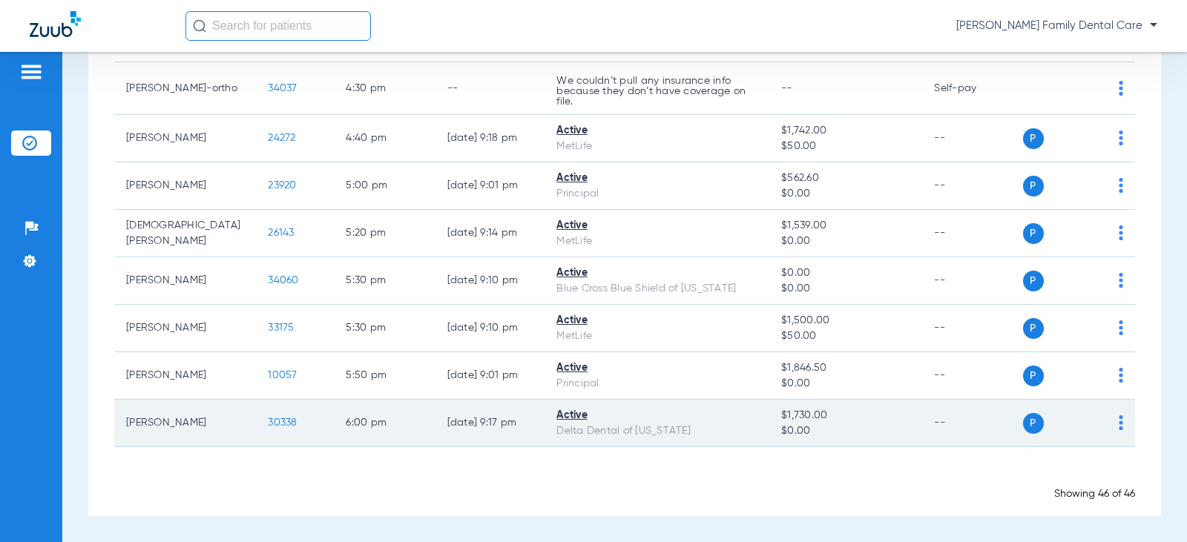
click at [268, 423] on span "30338" at bounding box center [282, 423] width 29 height 10
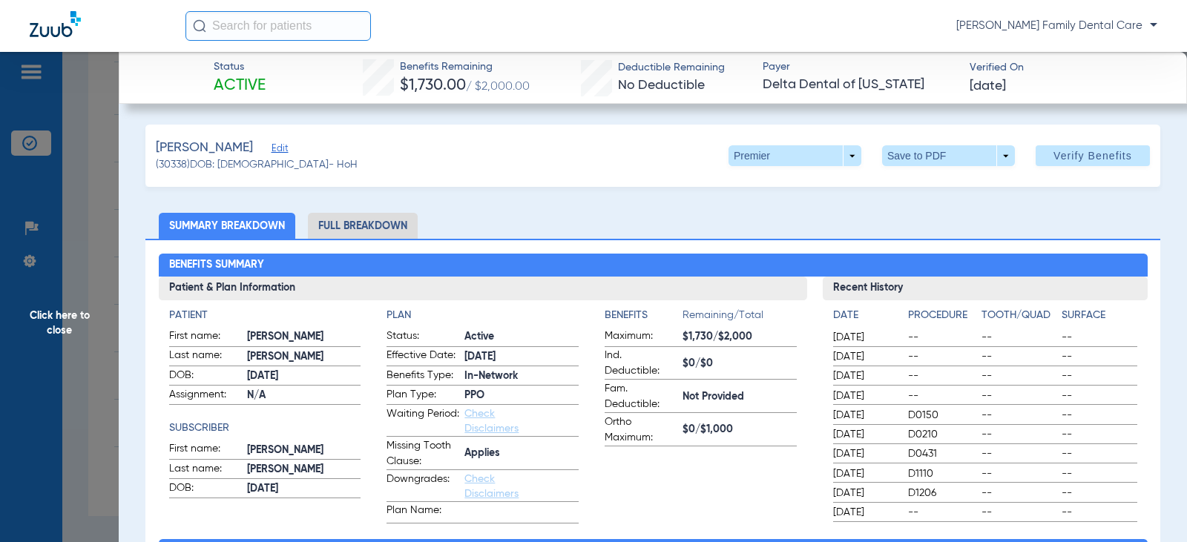
click at [354, 225] on li "Full Breakdown" at bounding box center [363, 226] width 110 height 26
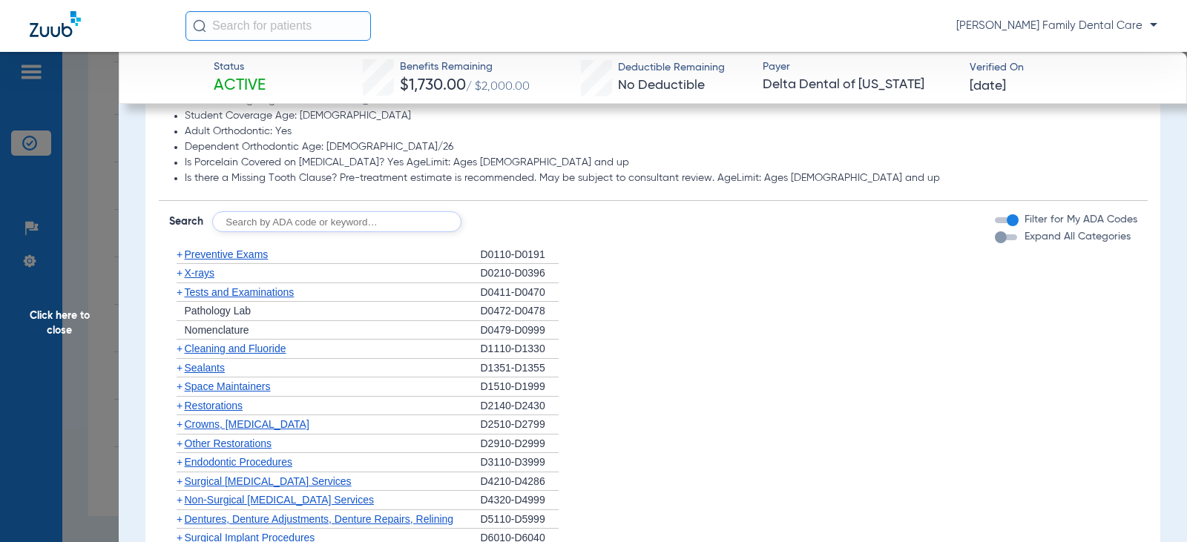
scroll to position [1335, 0]
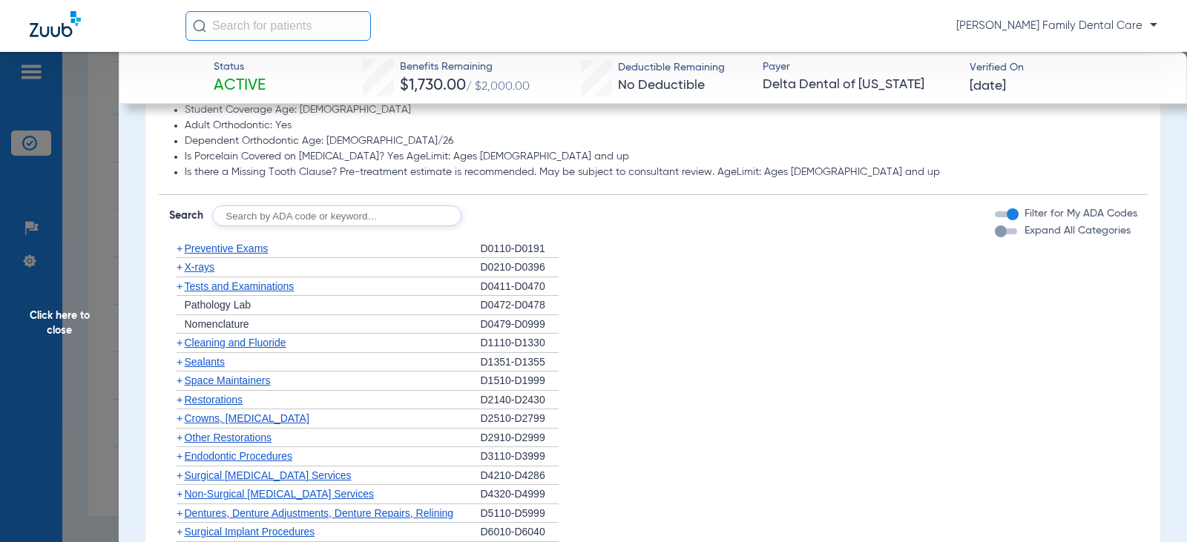
click at [178, 248] on span "+" at bounding box center [180, 249] width 6 height 12
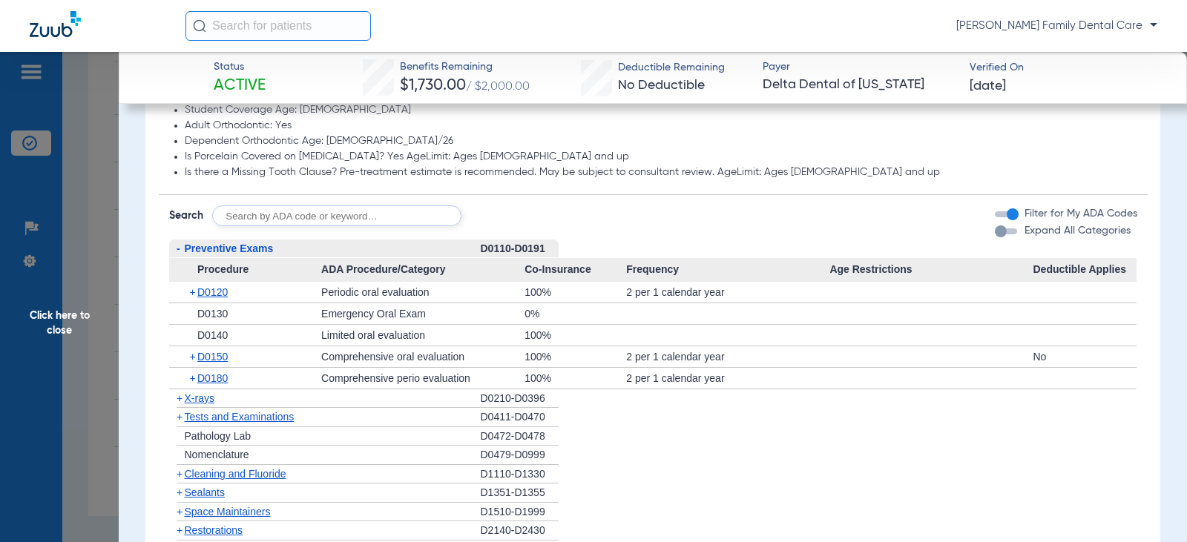
click at [179, 251] on span "-" at bounding box center [179, 249] width 4 height 12
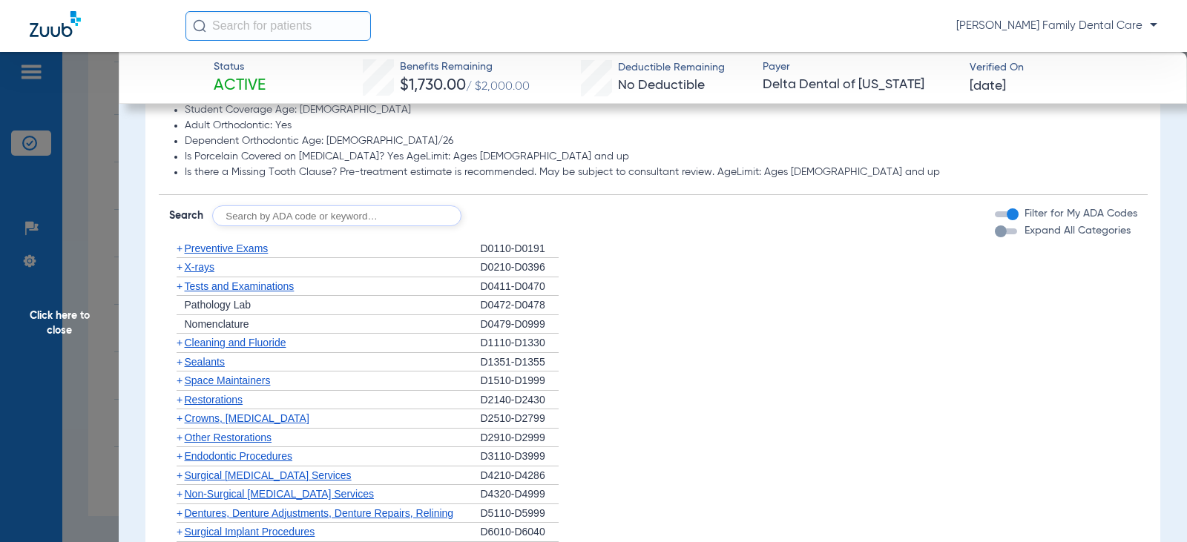
click at [178, 343] on span "+" at bounding box center [180, 343] width 6 height 12
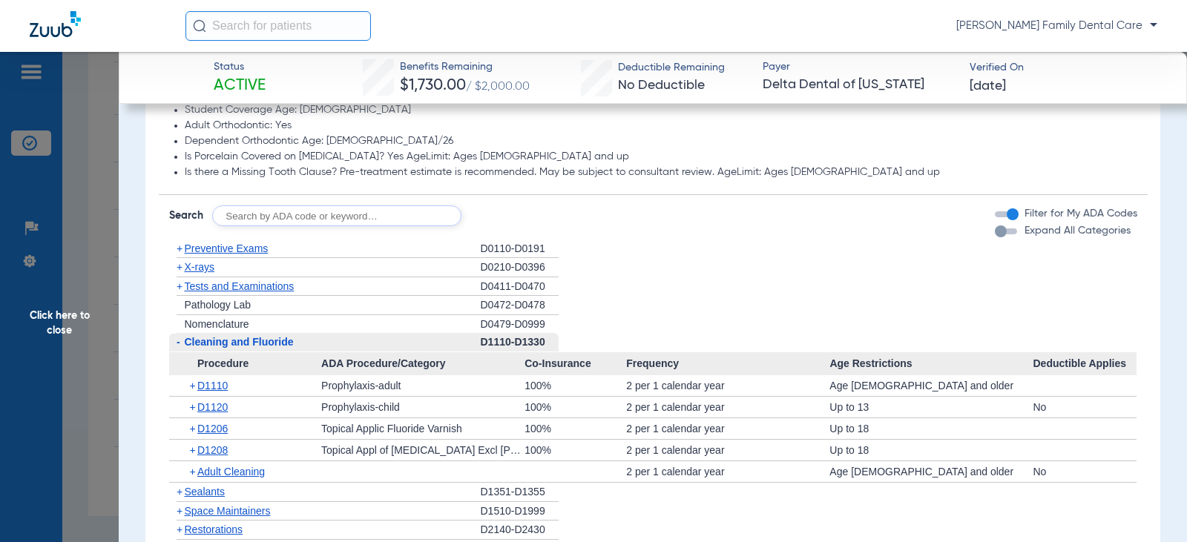
click at [177, 343] on span "-" at bounding box center [179, 342] width 4 height 12
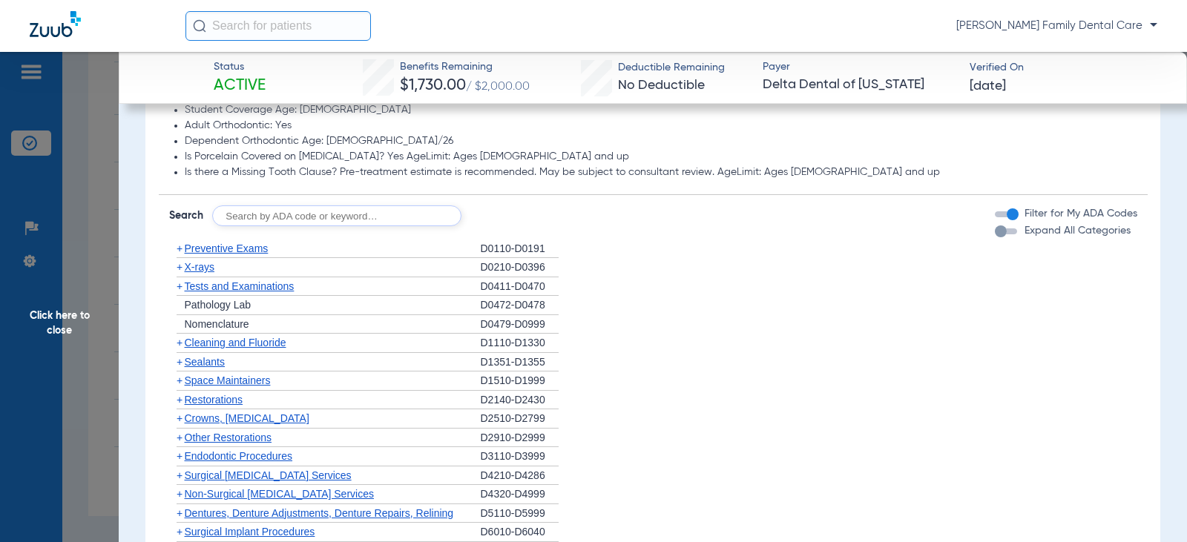
click at [179, 266] on span "+" at bounding box center [180, 267] width 6 height 12
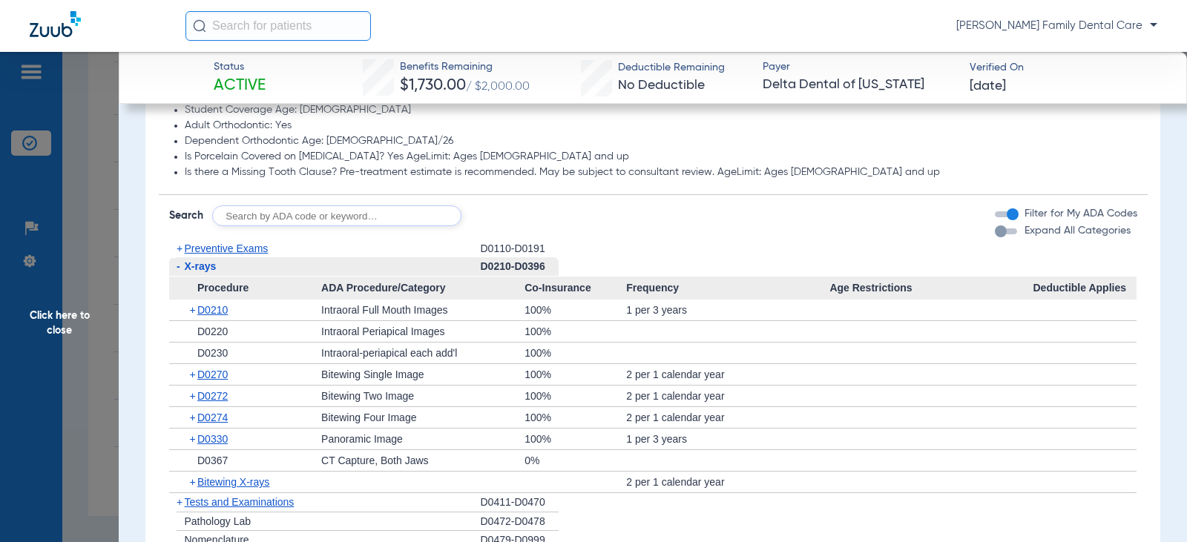
click at [177, 267] on span "-" at bounding box center [179, 266] width 4 height 12
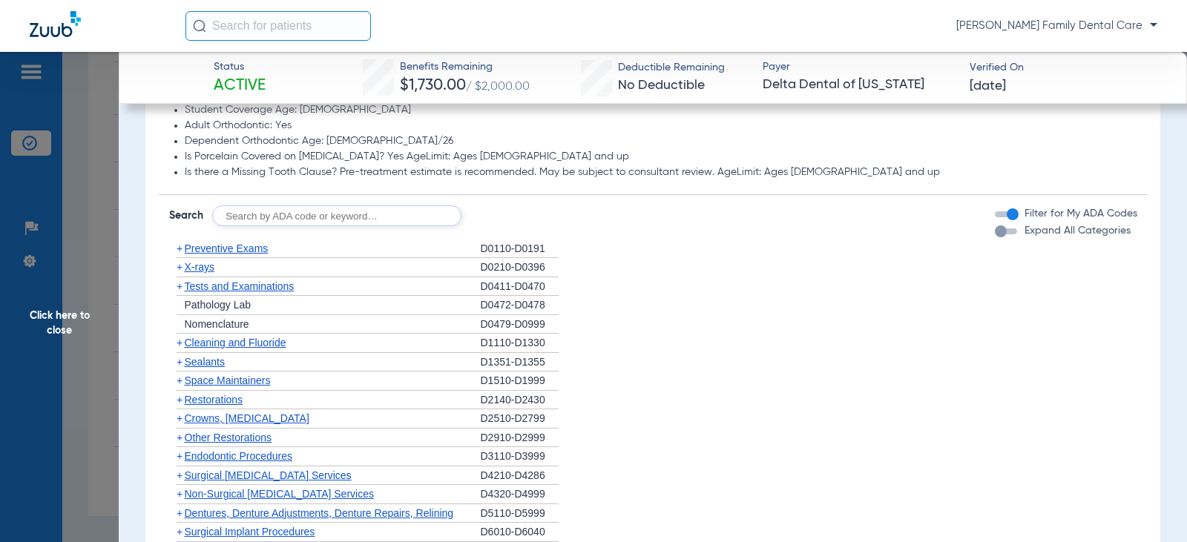
click at [177, 362] on span "+" at bounding box center [180, 362] width 6 height 12
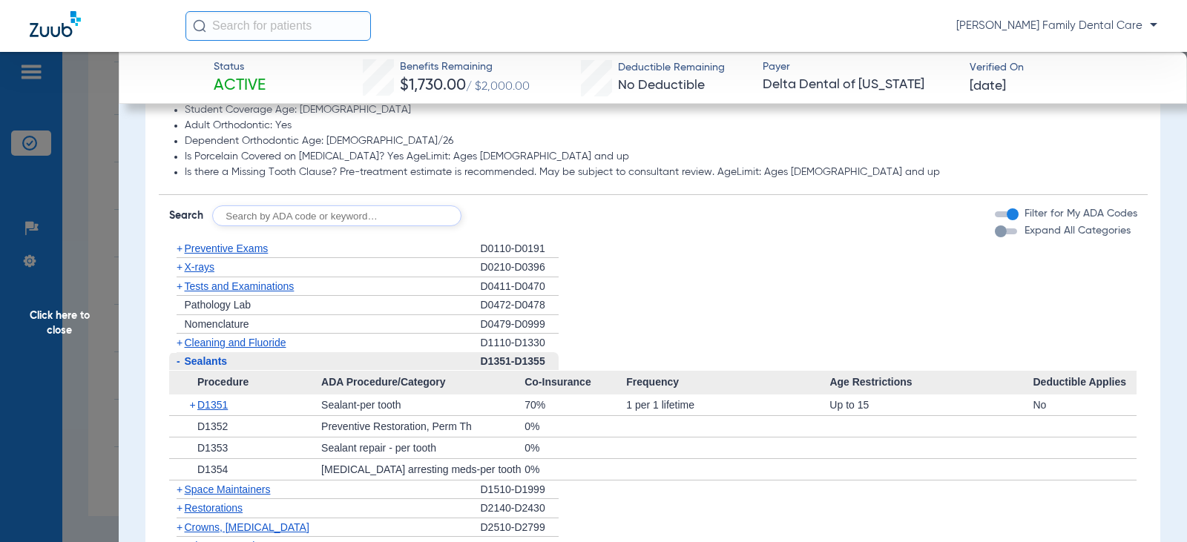
click at [177, 360] on span "-" at bounding box center [179, 361] width 4 height 12
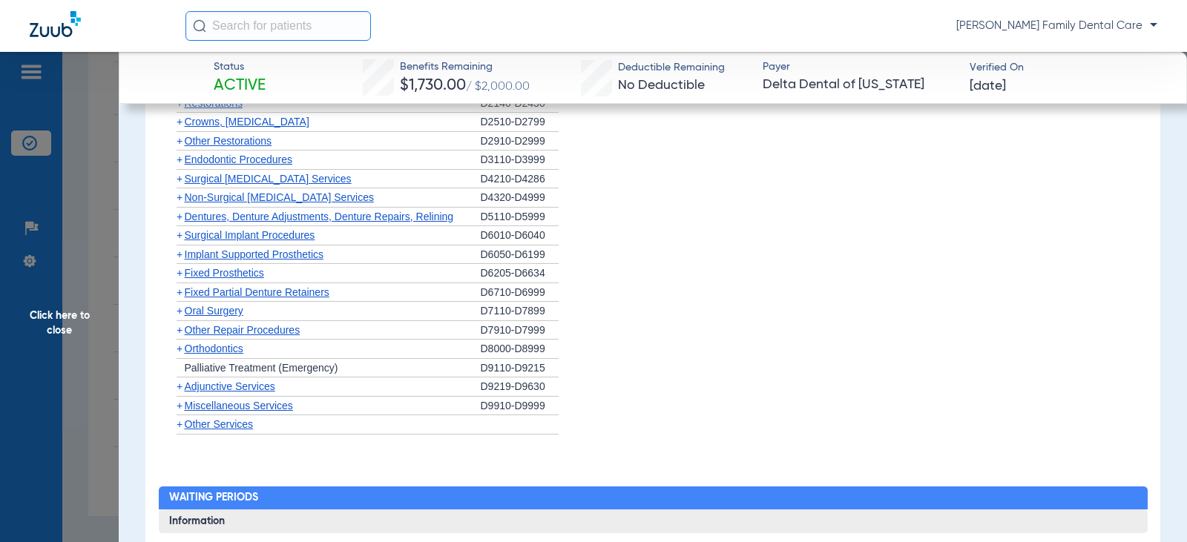
scroll to position [1483, 0]
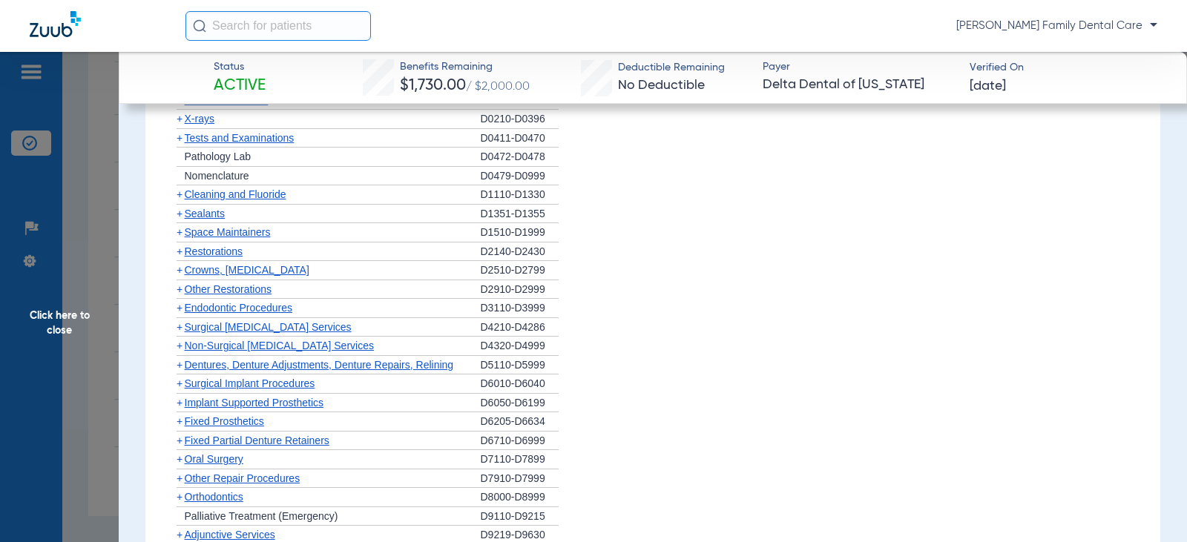
click at [177, 274] on span "+" at bounding box center [180, 270] width 6 height 12
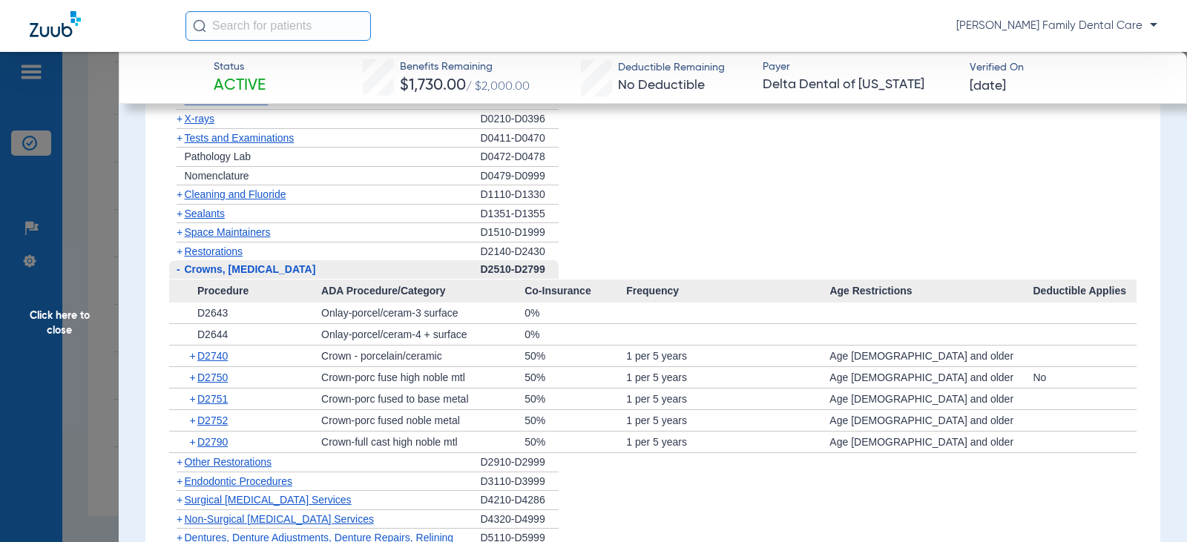
click at [177, 271] on span "-" at bounding box center [179, 269] width 4 height 12
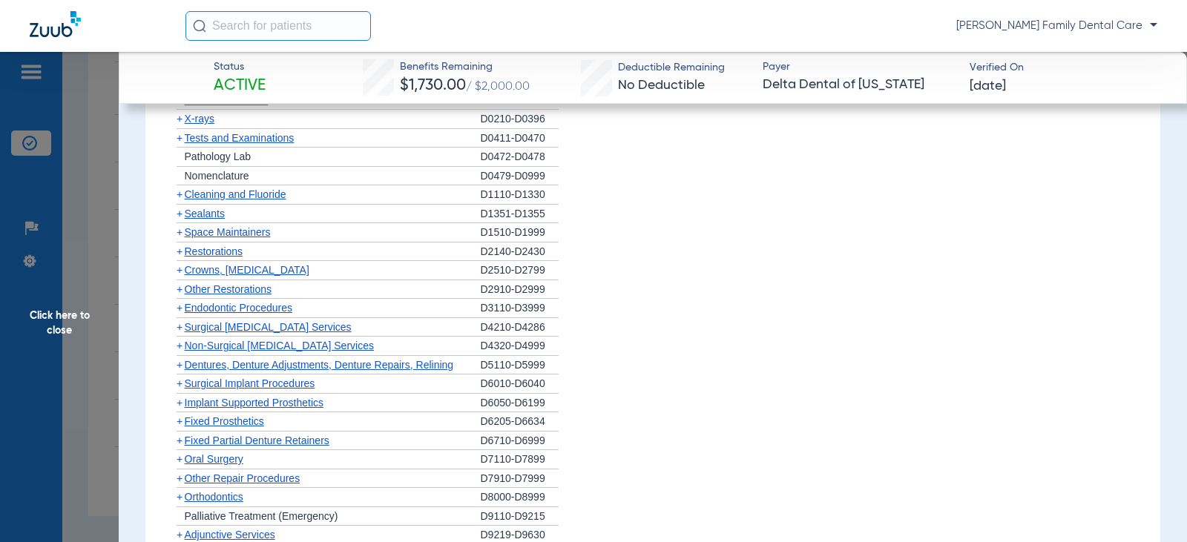
click at [180, 291] on span "+" at bounding box center [180, 289] width 6 height 12
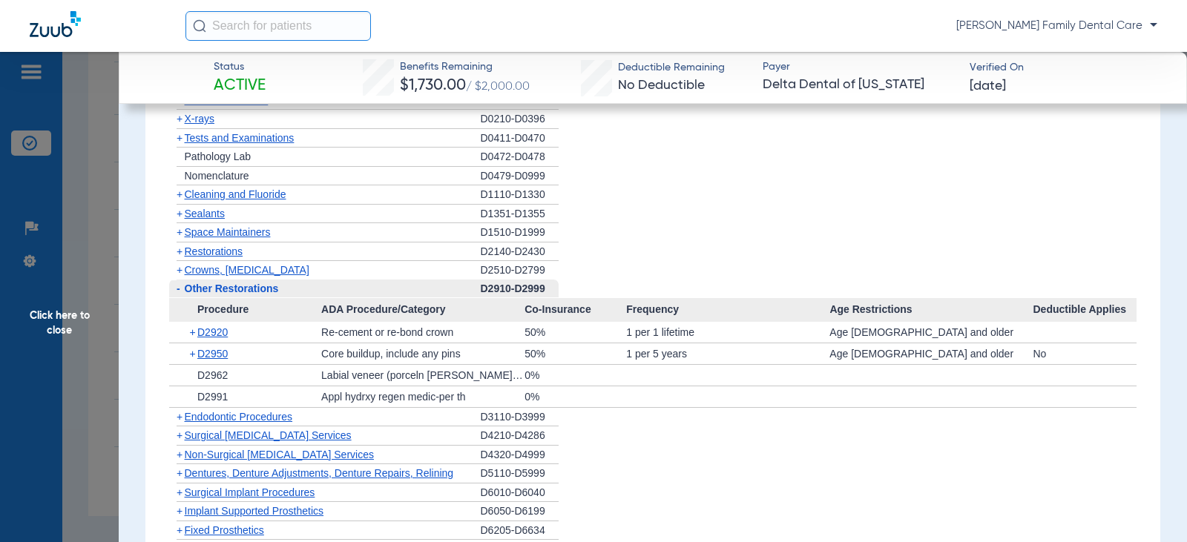
click at [178, 285] on span "-" at bounding box center [179, 289] width 4 height 12
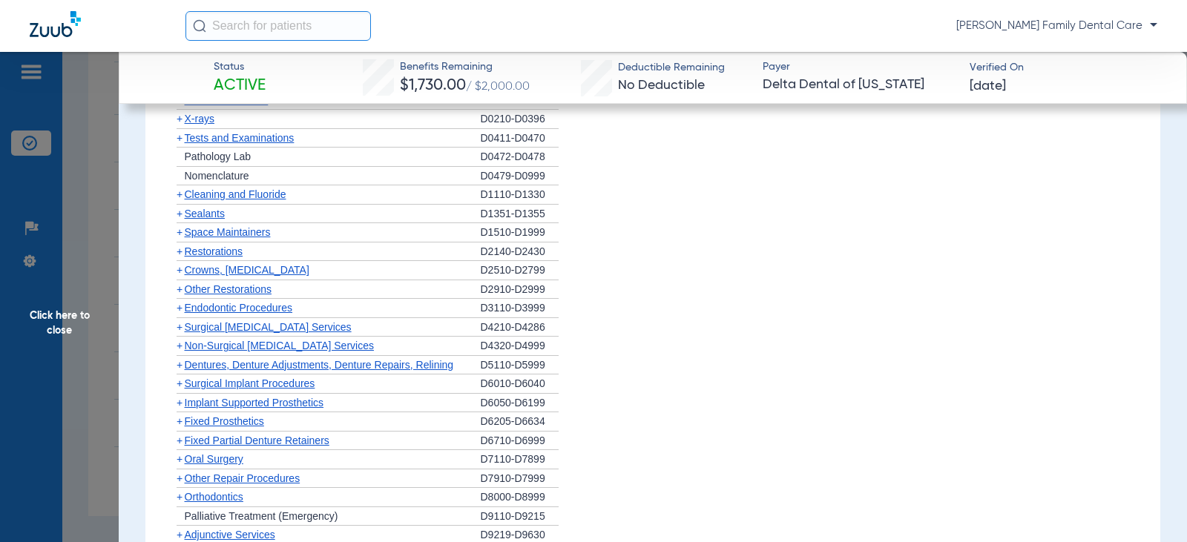
click at [179, 309] on span "+" at bounding box center [180, 308] width 6 height 12
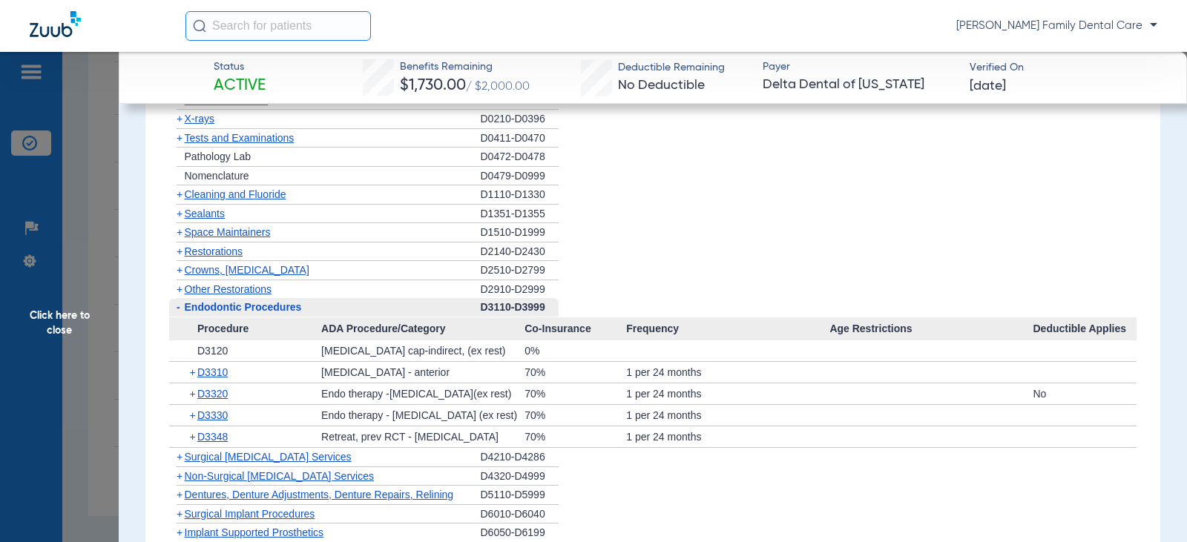
click at [179, 307] on span "-" at bounding box center [179, 307] width 4 height 12
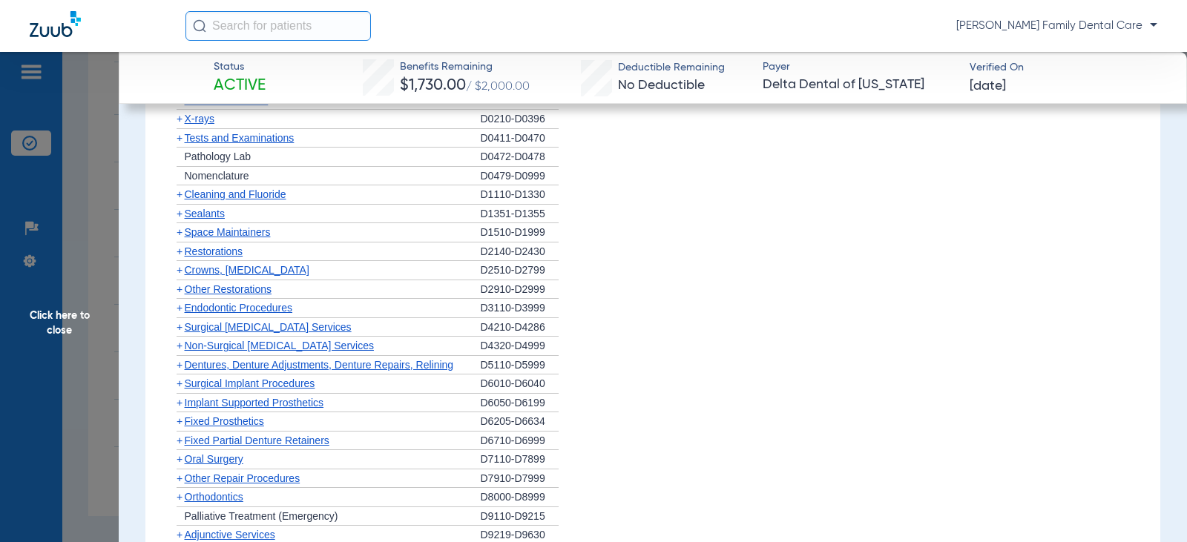
click at [179, 347] on span "+" at bounding box center [180, 346] width 6 height 12
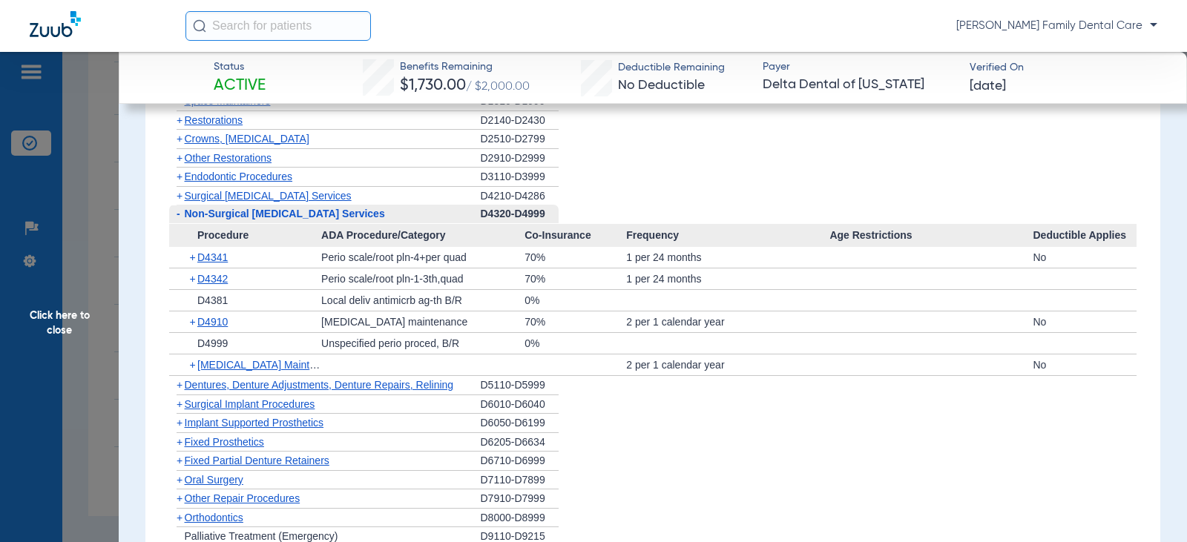
scroll to position [1632, 0]
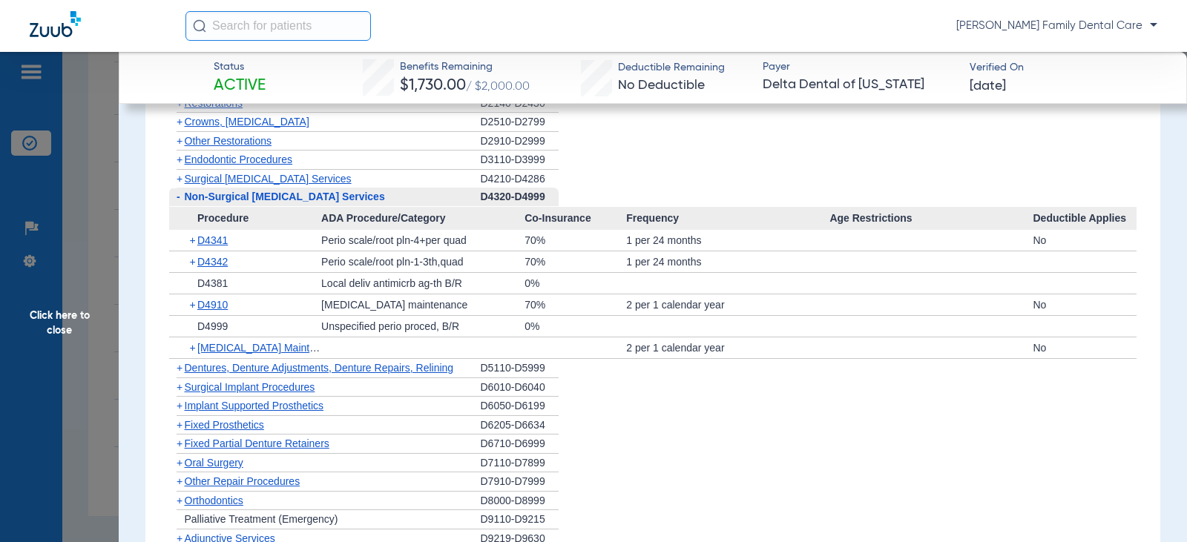
click at [179, 197] on span "-" at bounding box center [179, 197] width 4 height 12
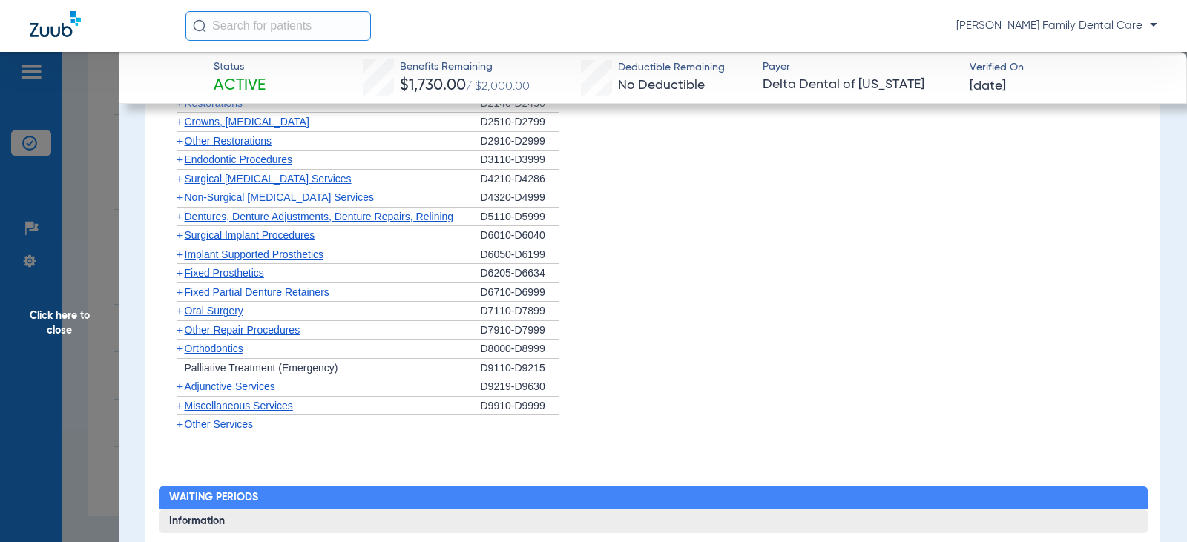
click at [181, 221] on span "+" at bounding box center [180, 217] width 6 height 12
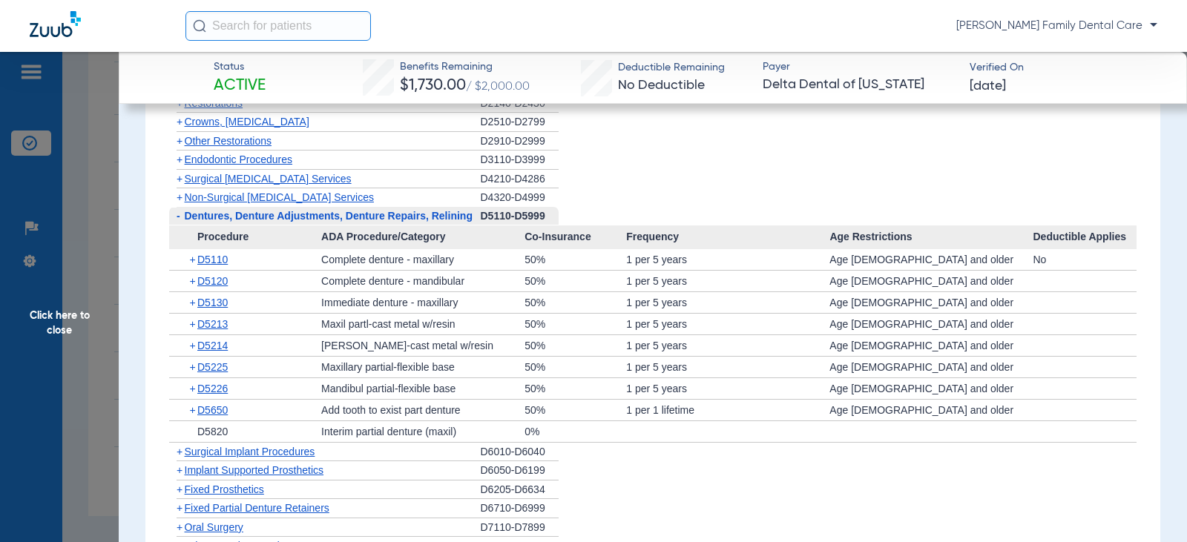
click at [181, 221] on span "-" at bounding box center [177, 216] width 16 height 19
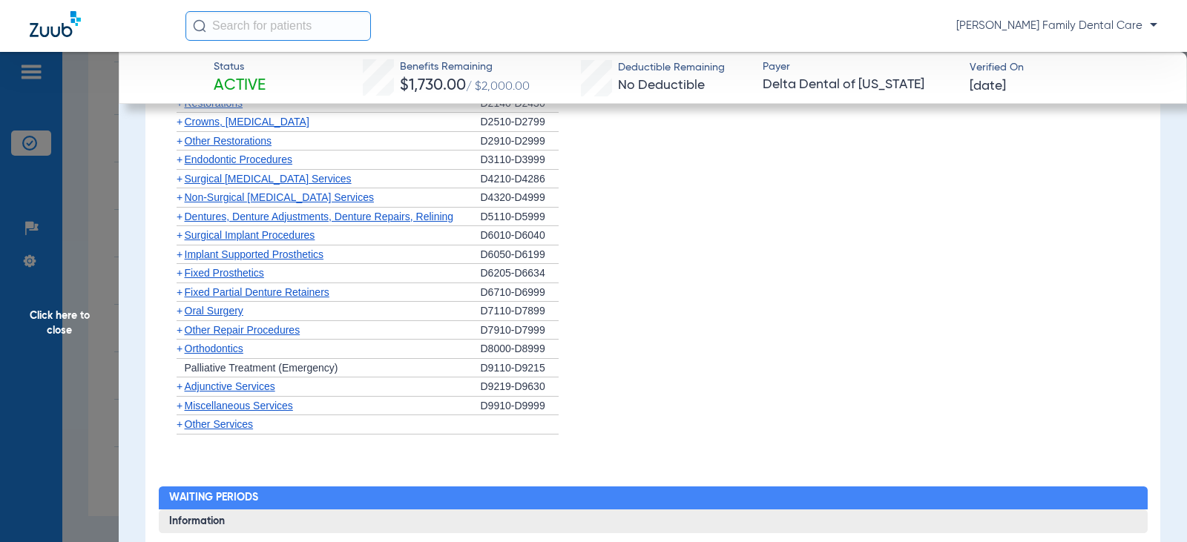
click at [178, 236] on span "+" at bounding box center [180, 235] width 6 height 12
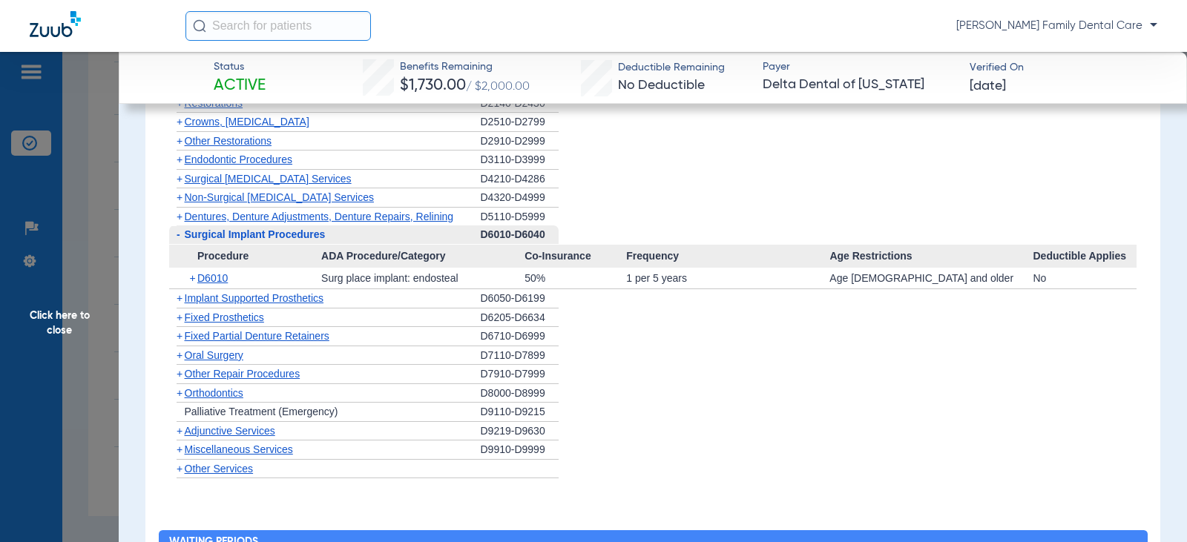
click at [178, 236] on span "-" at bounding box center [179, 234] width 4 height 12
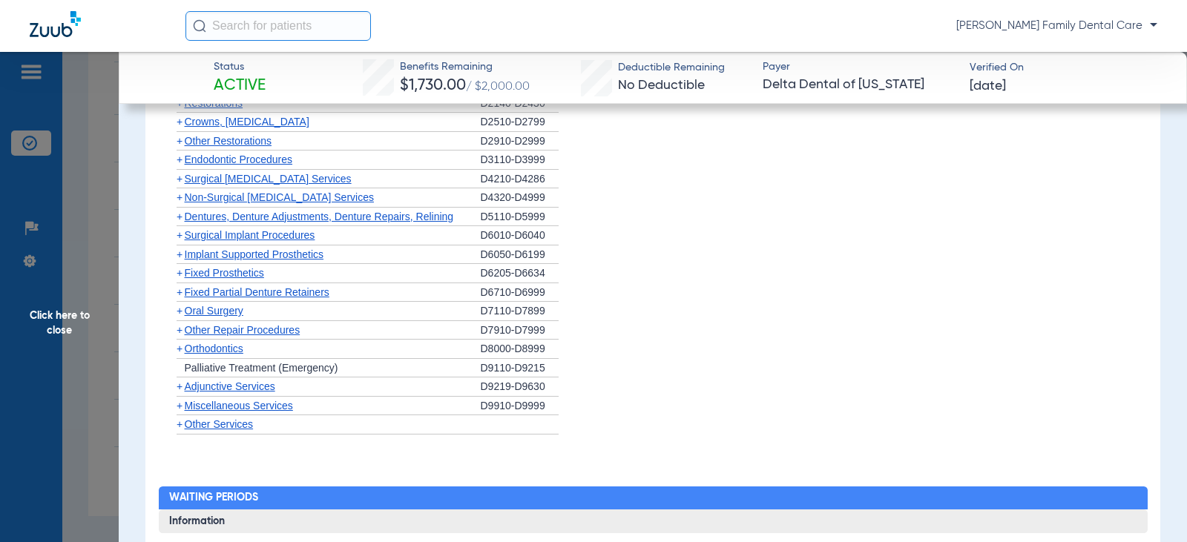
click at [178, 255] on span "+" at bounding box center [180, 254] width 6 height 12
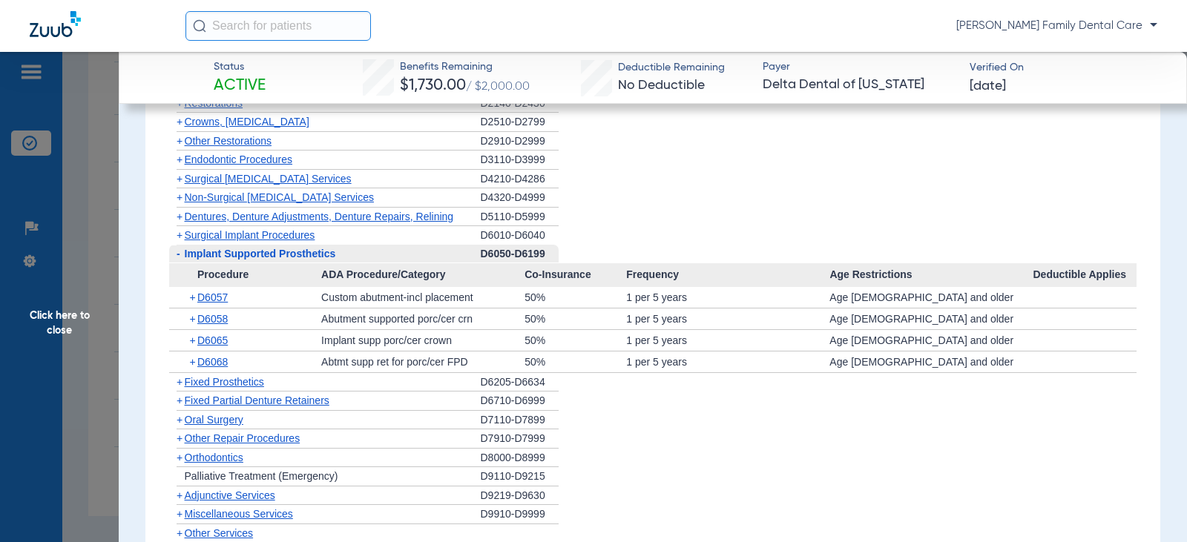
click at [178, 255] on span "-" at bounding box center [179, 254] width 4 height 12
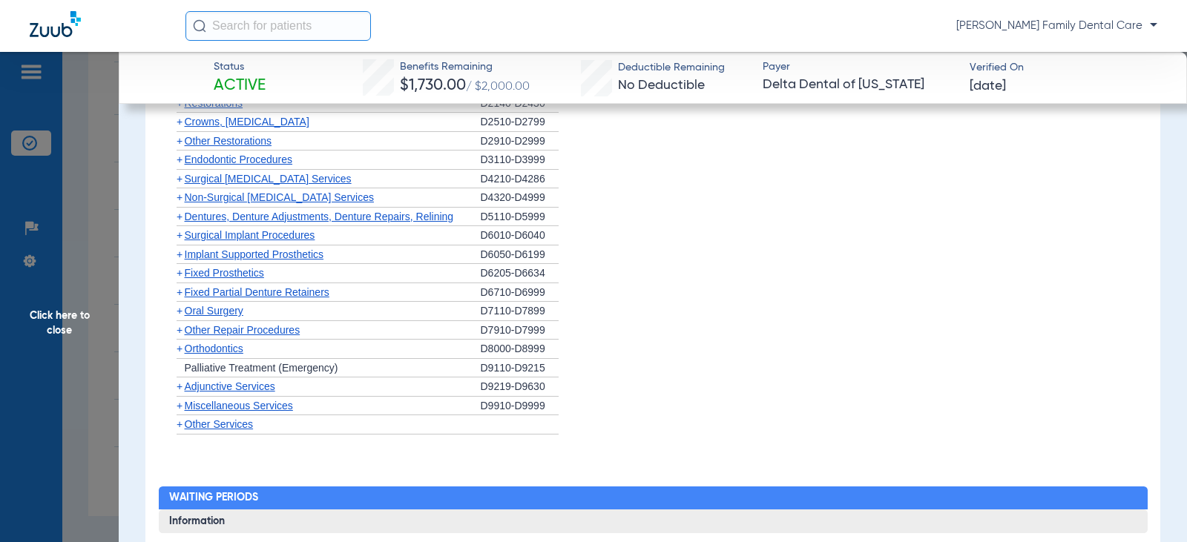
click at [178, 271] on span "+" at bounding box center [180, 273] width 6 height 12
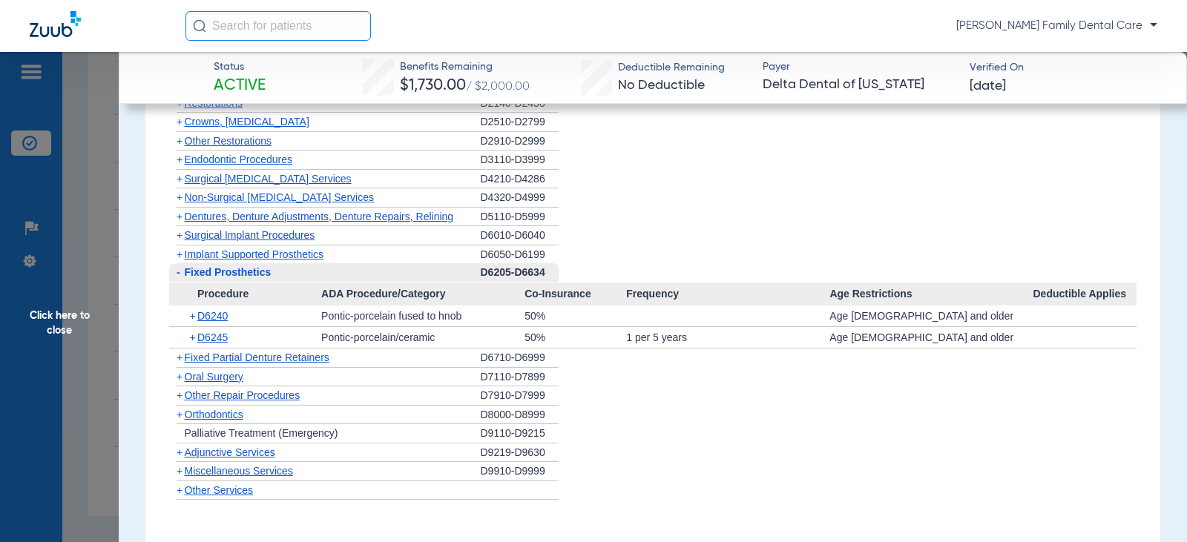
click at [178, 271] on span "-" at bounding box center [179, 272] width 4 height 12
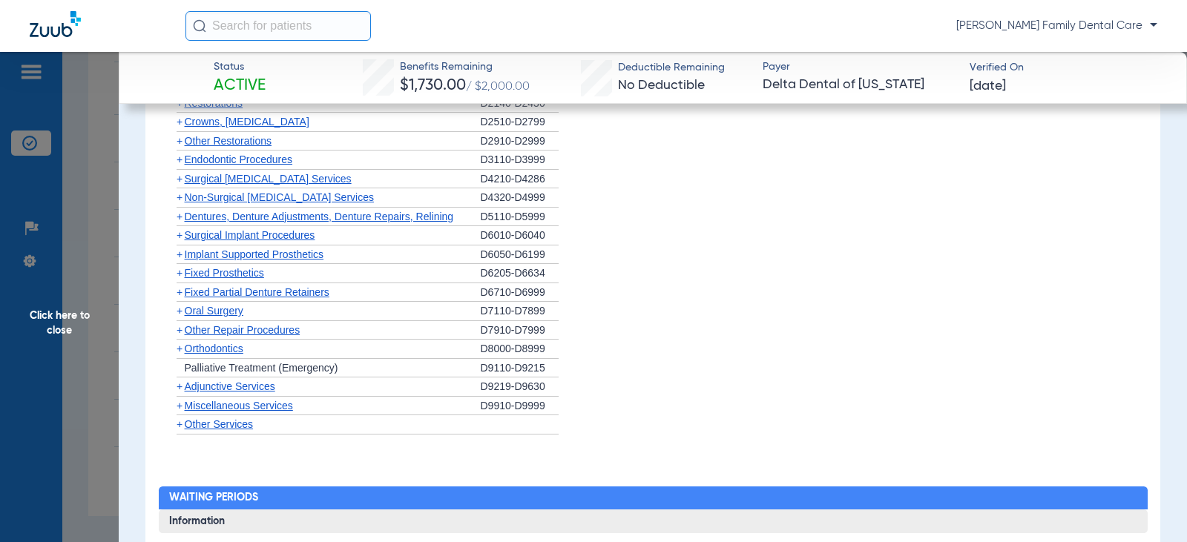
click at [177, 291] on span "+" at bounding box center [180, 292] width 6 height 12
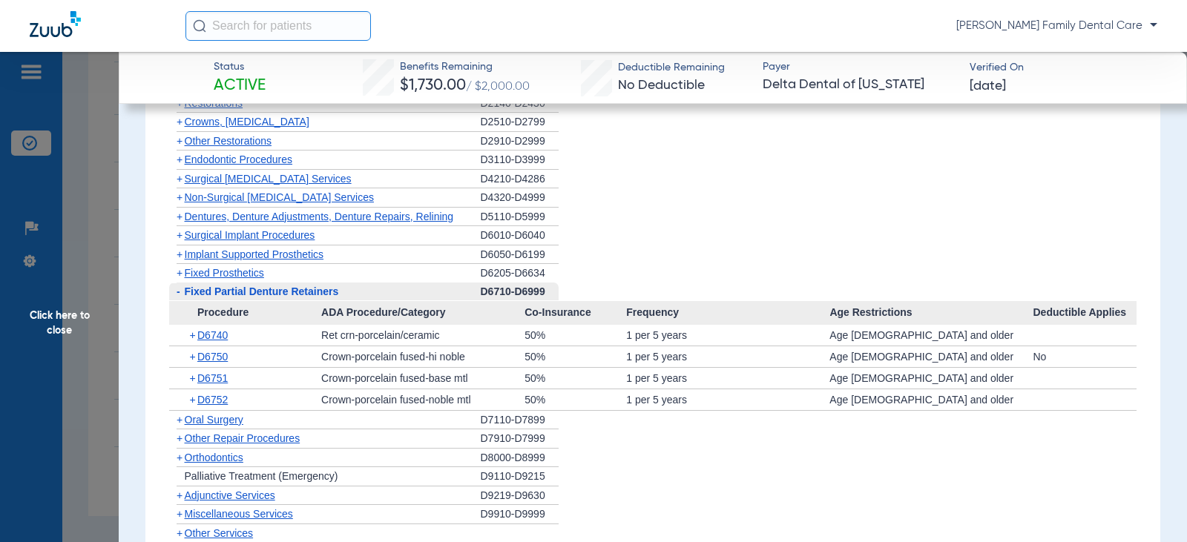
click at [177, 291] on span "-" at bounding box center [179, 292] width 4 height 12
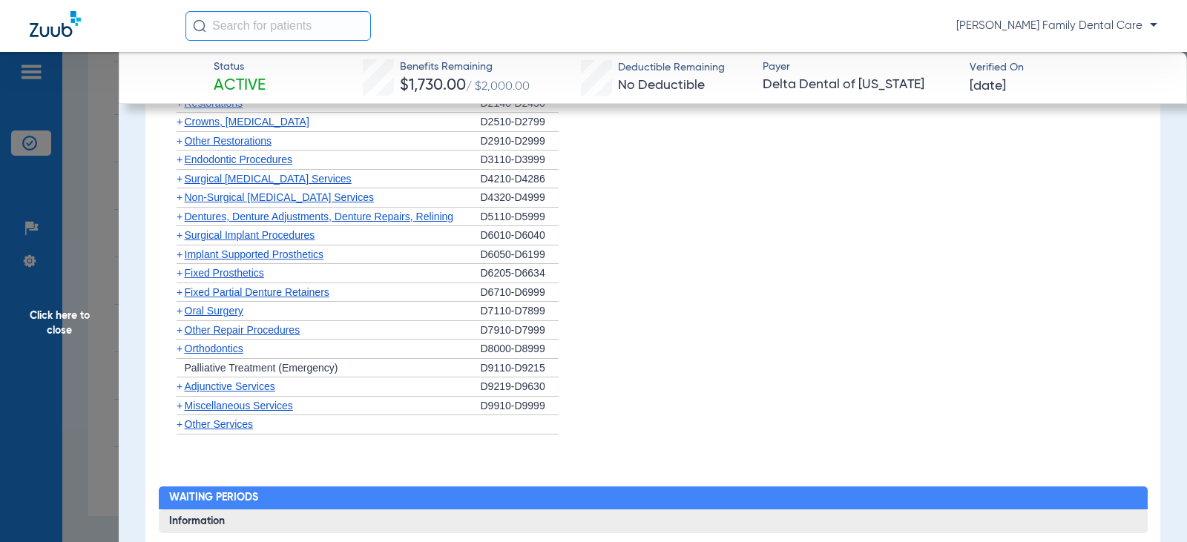
click at [177, 309] on span "+" at bounding box center [180, 311] width 6 height 12
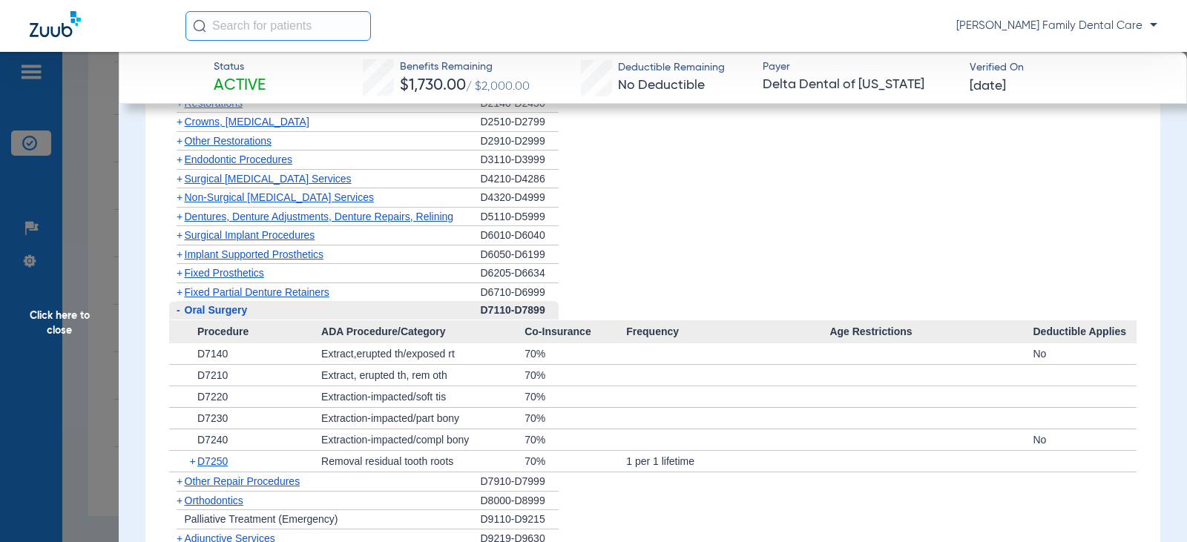
click at [177, 311] on span "-" at bounding box center [179, 310] width 4 height 12
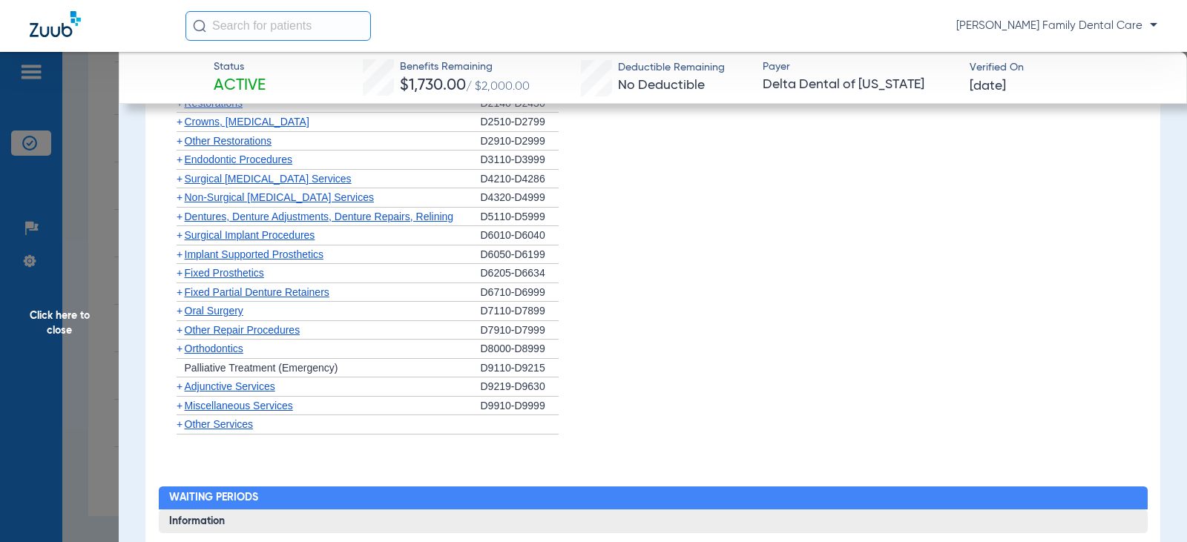
click at [185, 389] on span "Adjunctive Services" at bounding box center [230, 386] width 90 height 12
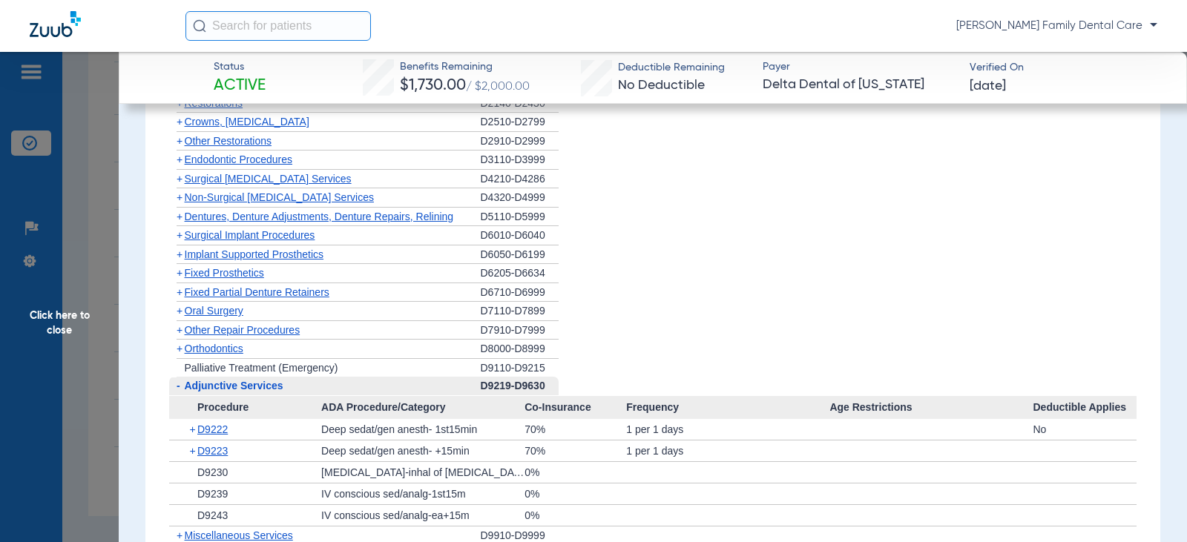
click at [185, 389] on span "Adjunctive Services" at bounding box center [234, 386] width 99 height 12
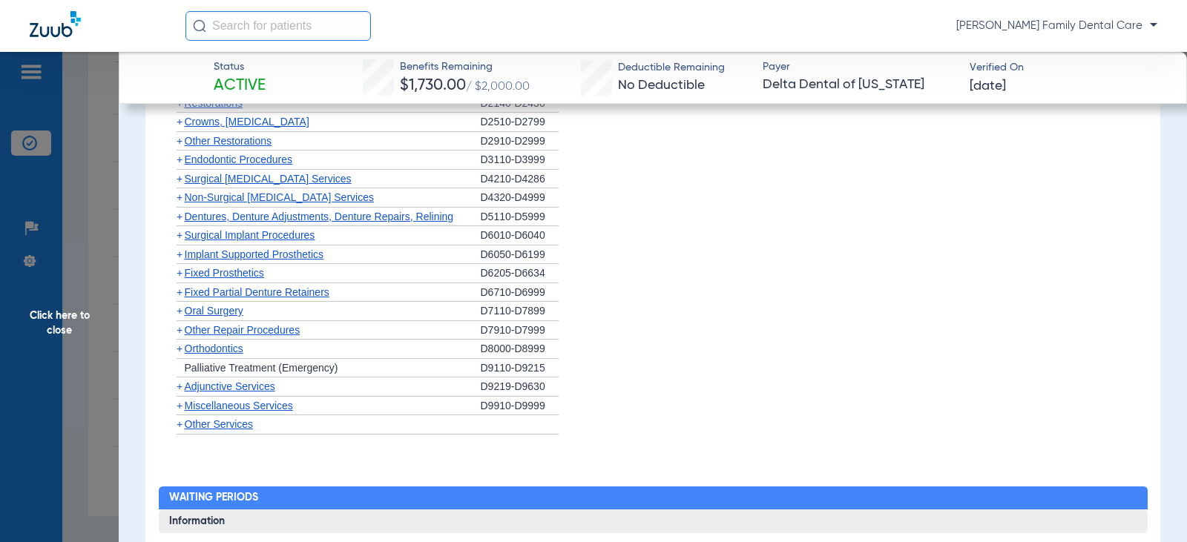
click at [181, 403] on span "+" at bounding box center [180, 406] width 6 height 12
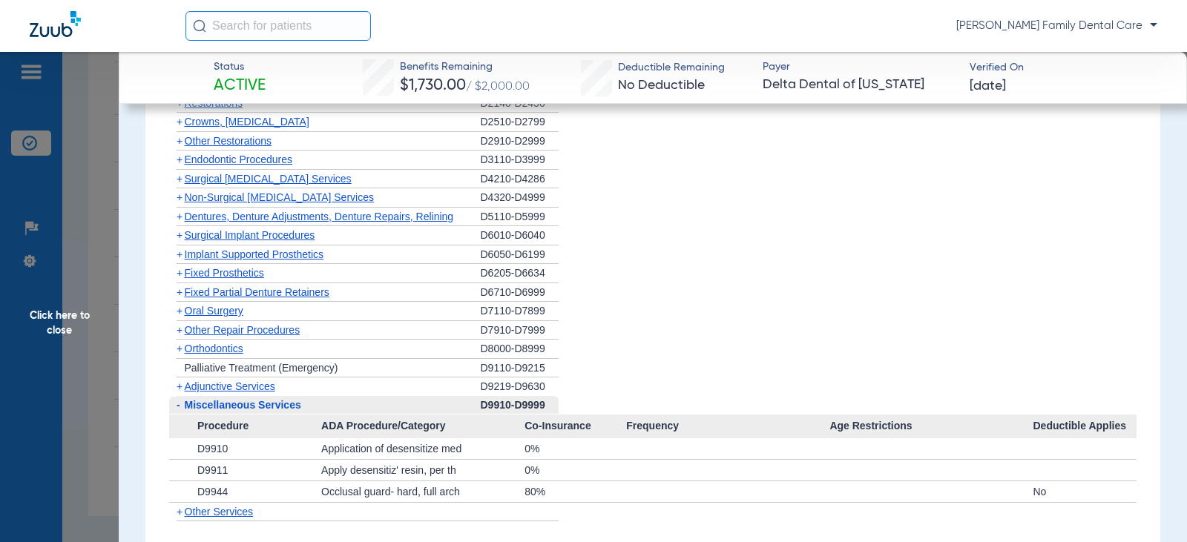
click at [181, 403] on span "-" at bounding box center [177, 405] width 16 height 19
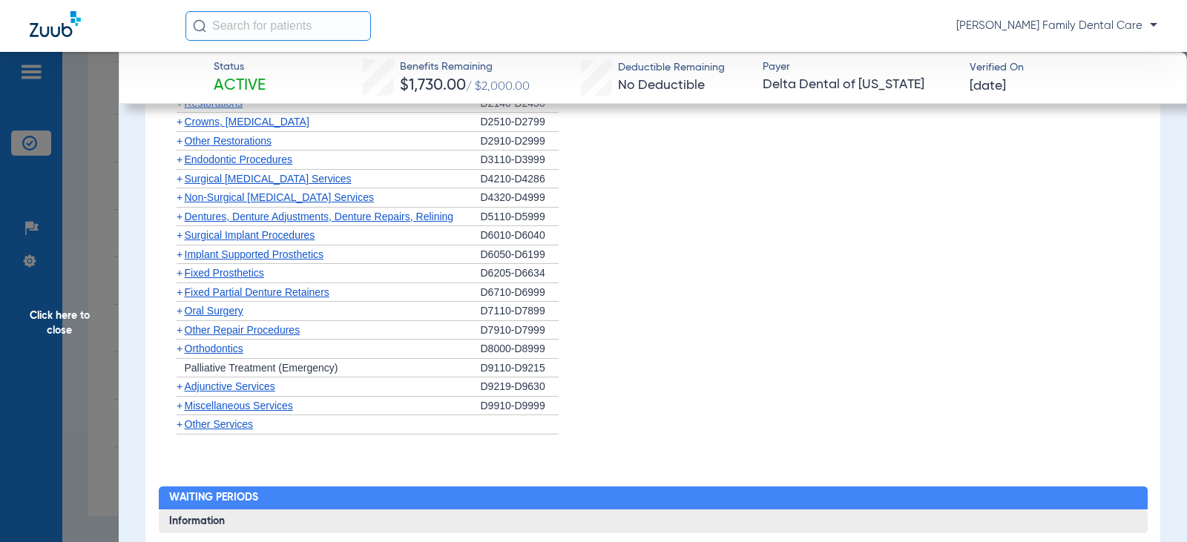
click at [59, 319] on span "Click here to close" at bounding box center [59, 323] width 119 height 542
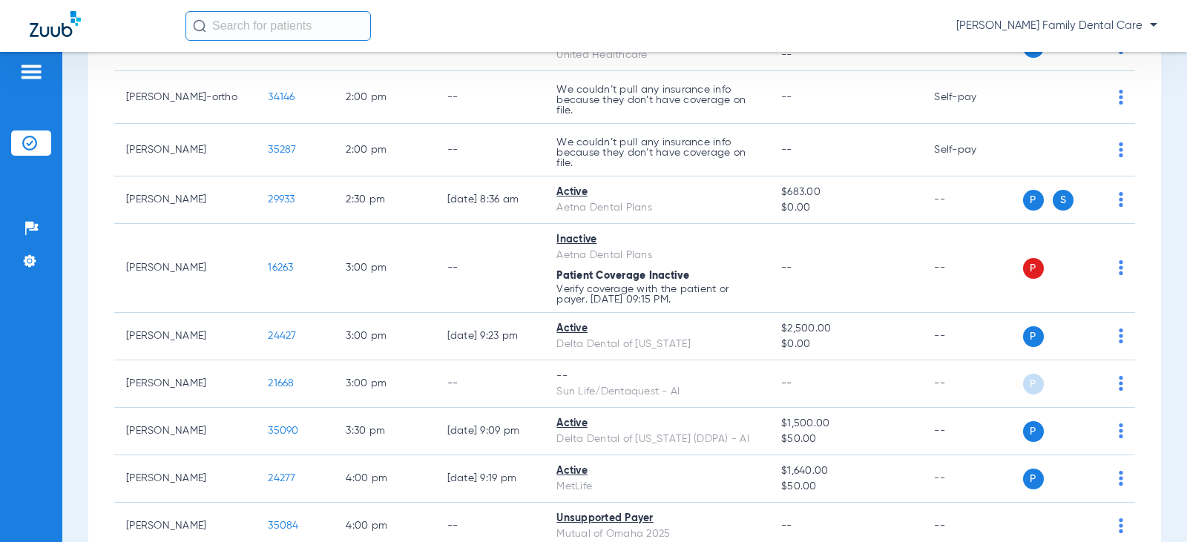
scroll to position [1529, 0]
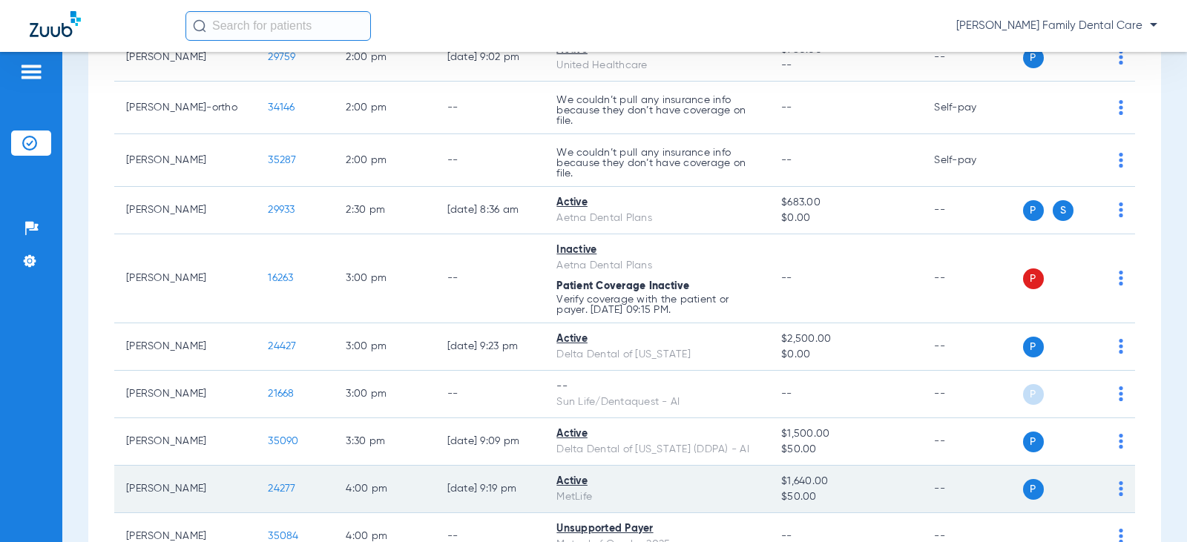
click at [268, 492] on span "24277" at bounding box center [281, 489] width 27 height 10
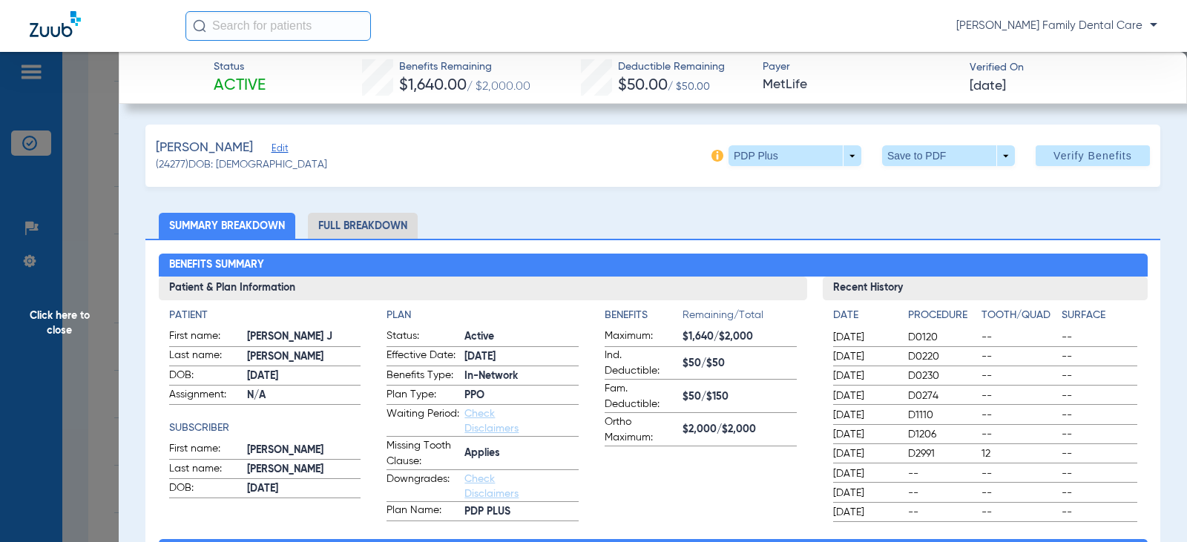
click at [59, 320] on span "Click here to close" at bounding box center [59, 323] width 119 height 542
